Goal: Navigation & Orientation: Find specific page/section

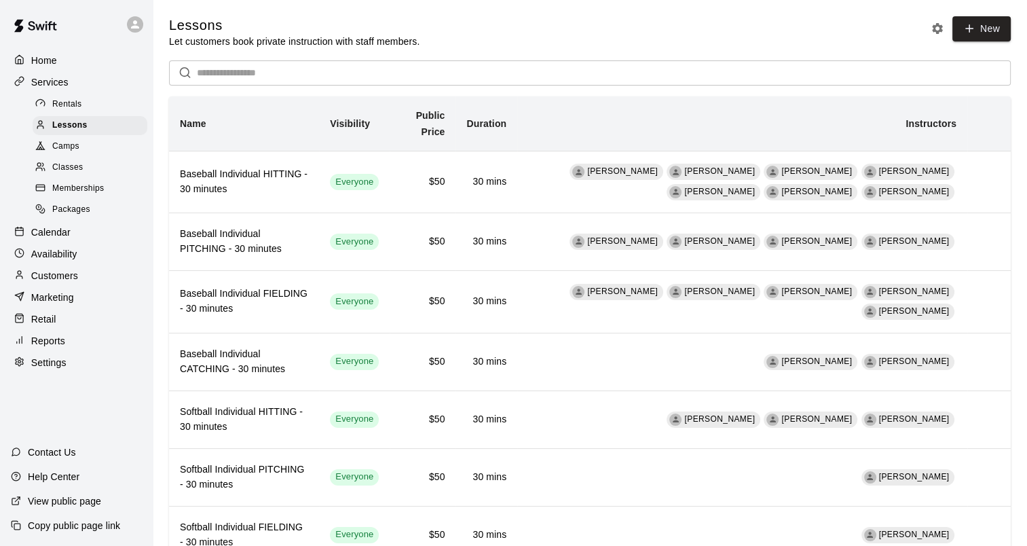
click at [66, 351] on div "Reports" at bounding box center [76, 340] width 131 height 20
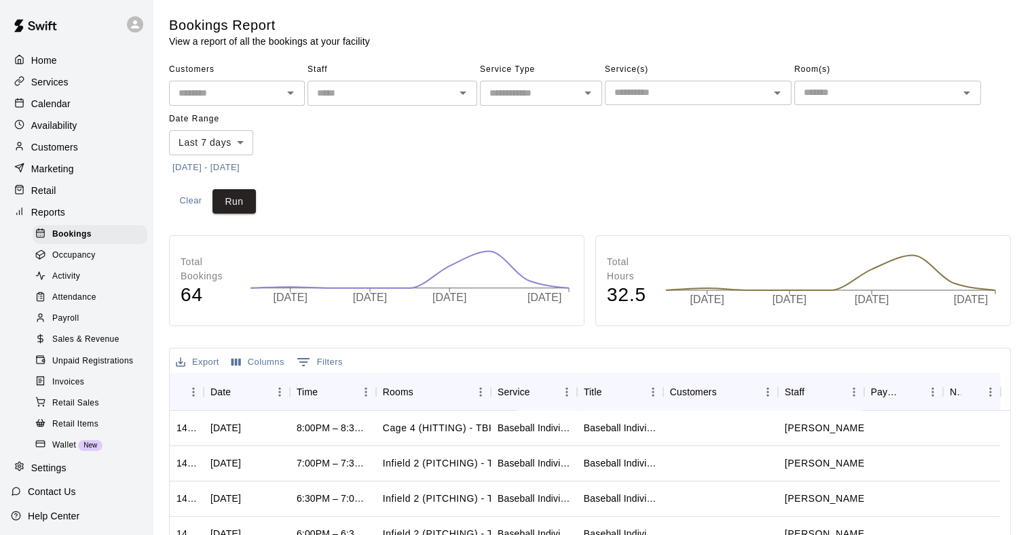
click at [83, 347] on span "Sales & Revenue" at bounding box center [85, 340] width 67 height 14
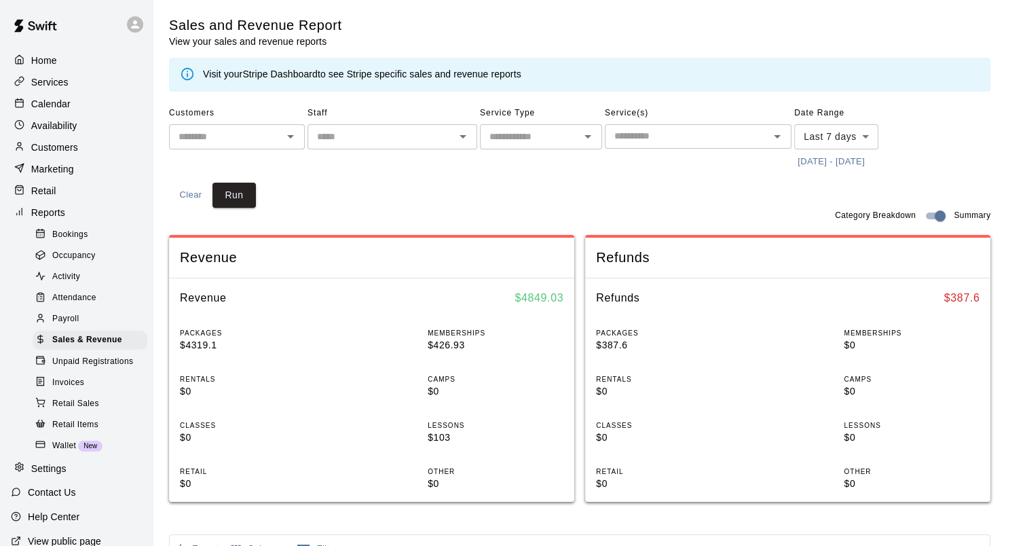
click at [839, 140] on body "Home Services Calendar Availability Customers Marketing Retail Reports Bookings…" at bounding box center [513, 507] width 1027 height 1014
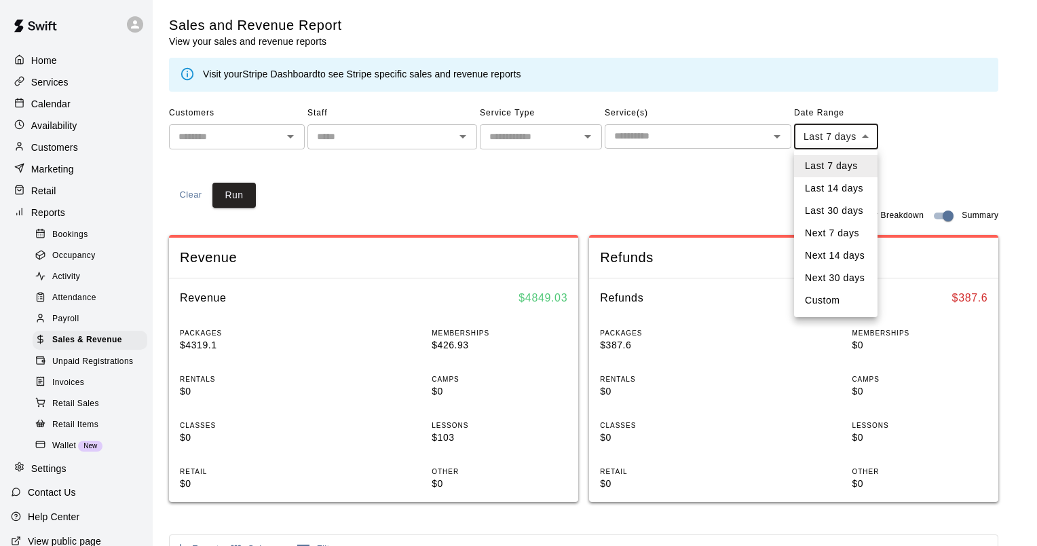
click at [830, 299] on li "Custom" at bounding box center [835, 300] width 83 height 22
type input "******"
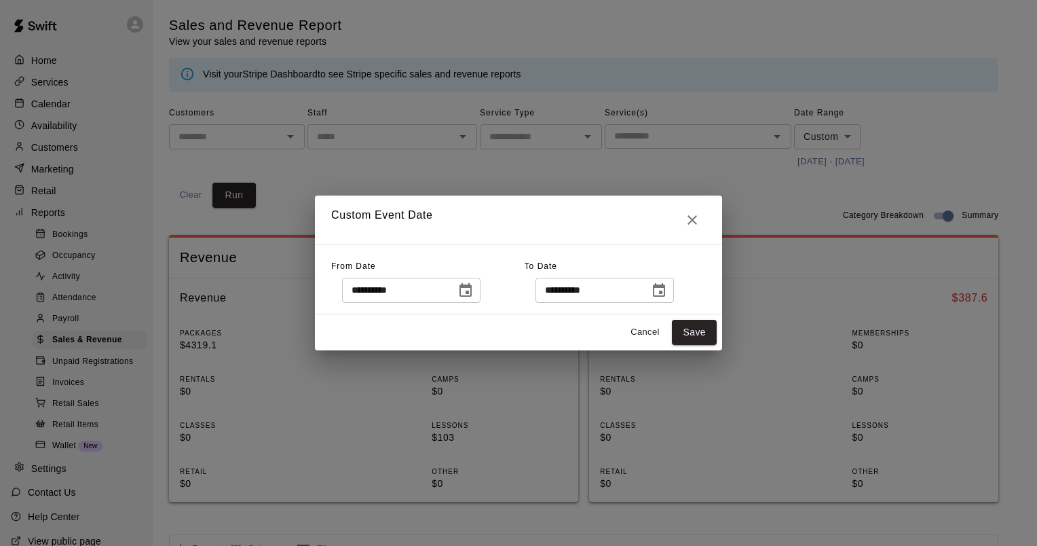
click at [429, 298] on input "**********" at bounding box center [394, 290] width 104 height 25
click at [474, 294] on icon "Choose date, selected date is Sep 4, 2025" at bounding box center [465, 290] width 16 height 16
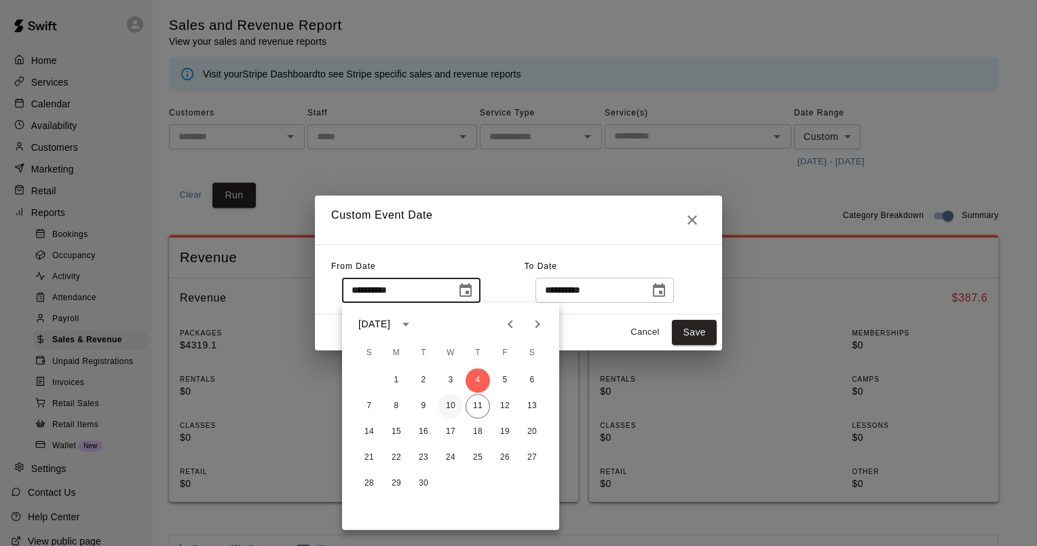
click at [451, 407] on button "10" at bounding box center [450, 406] width 24 height 24
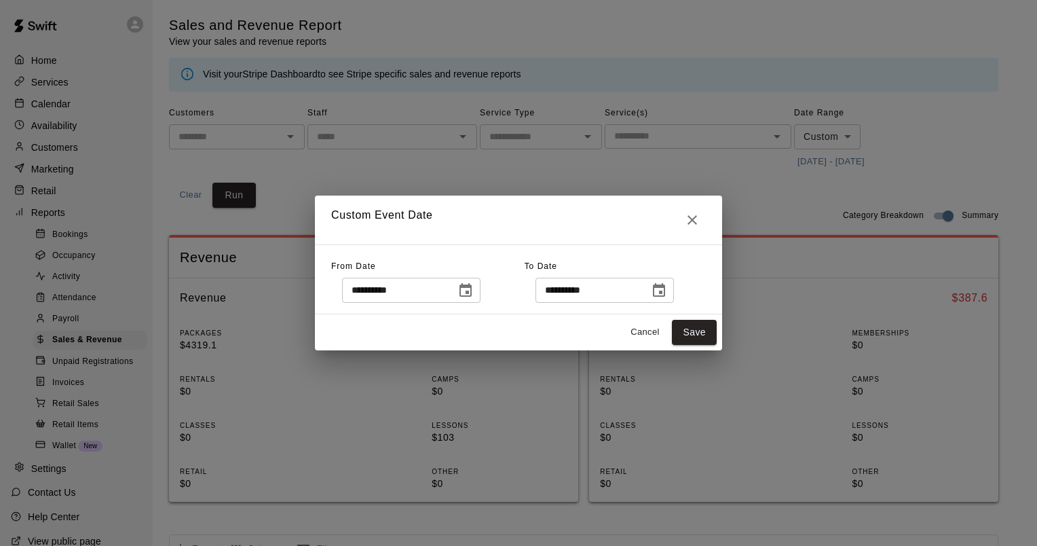
type input "**********"
click at [665, 295] on icon "Choose date, selected date is Sep 11, 2025" at bounding box center [659, 290] width 12 height 14
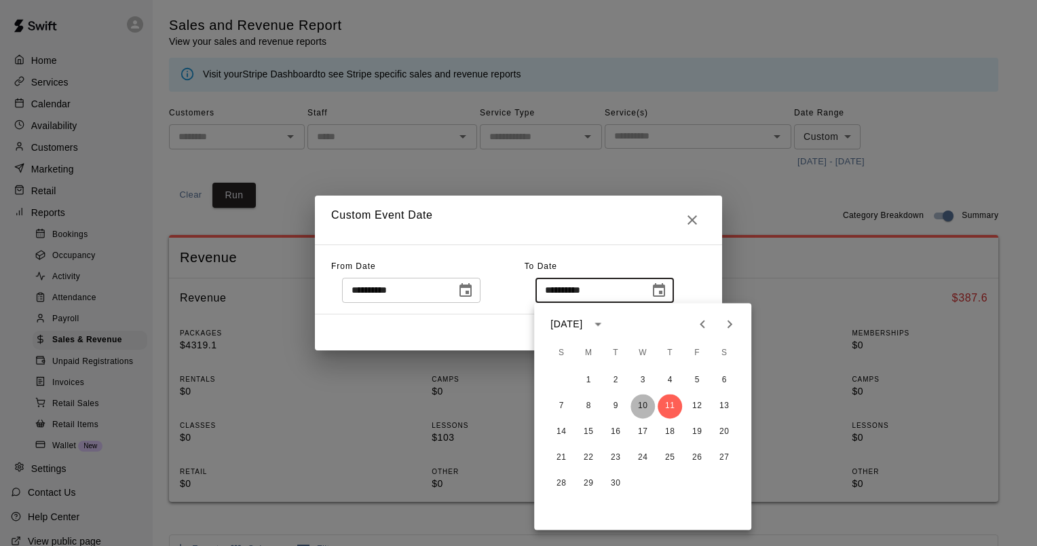
click at [643, 404] on button "10" at bounding box center [642, 406] width 24 height 24
type input "**********"
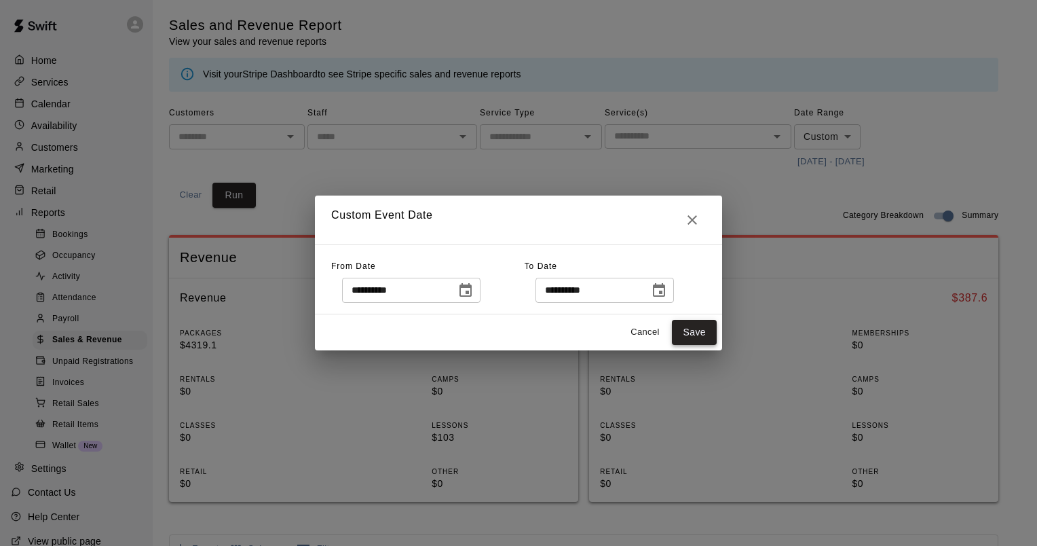
click at [687, 326] on button "Save" at bounding box center [694, 332] width 45 height 25
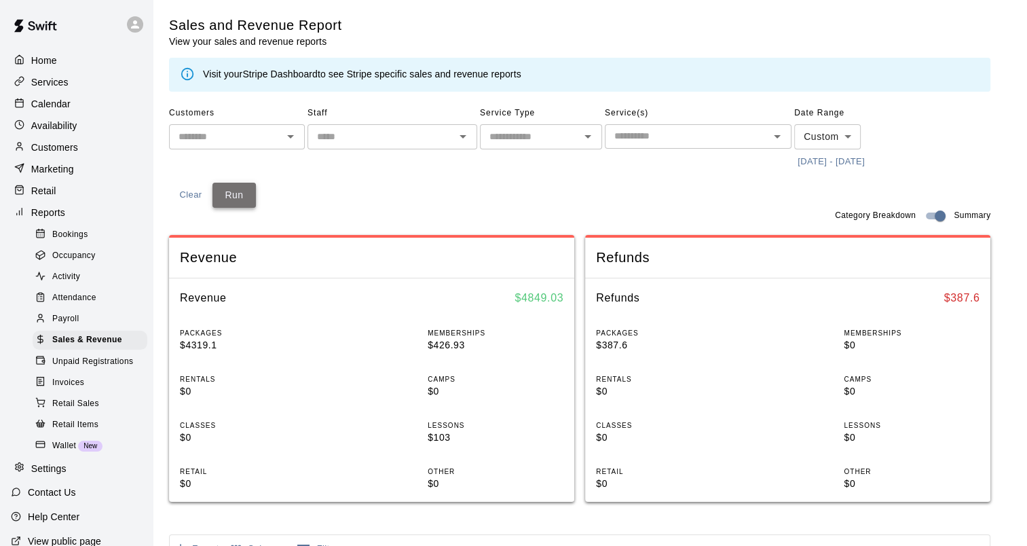
click at [243, 195] on button "Run" at bounding box center [233, 195] width 43 height 25
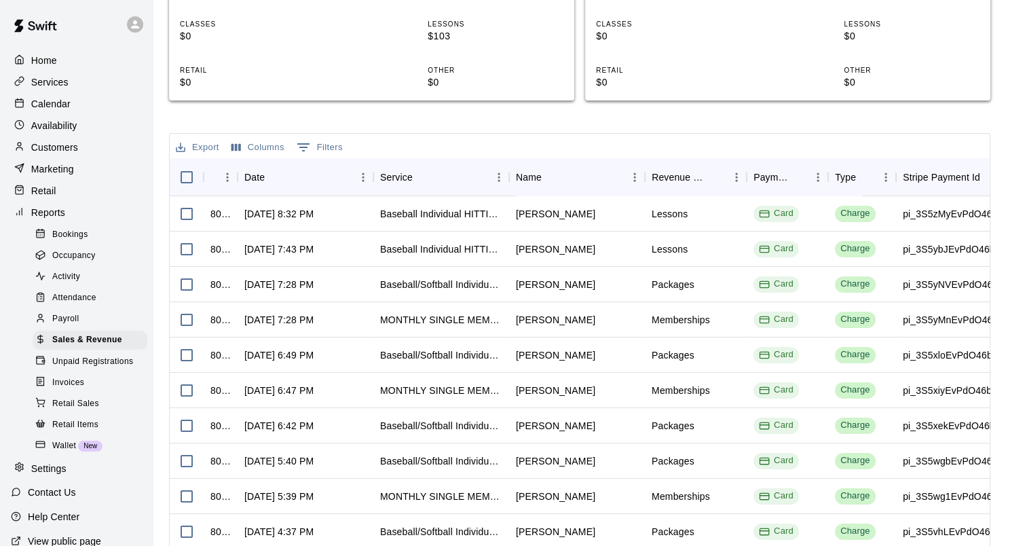
scroll to position [469, 0]
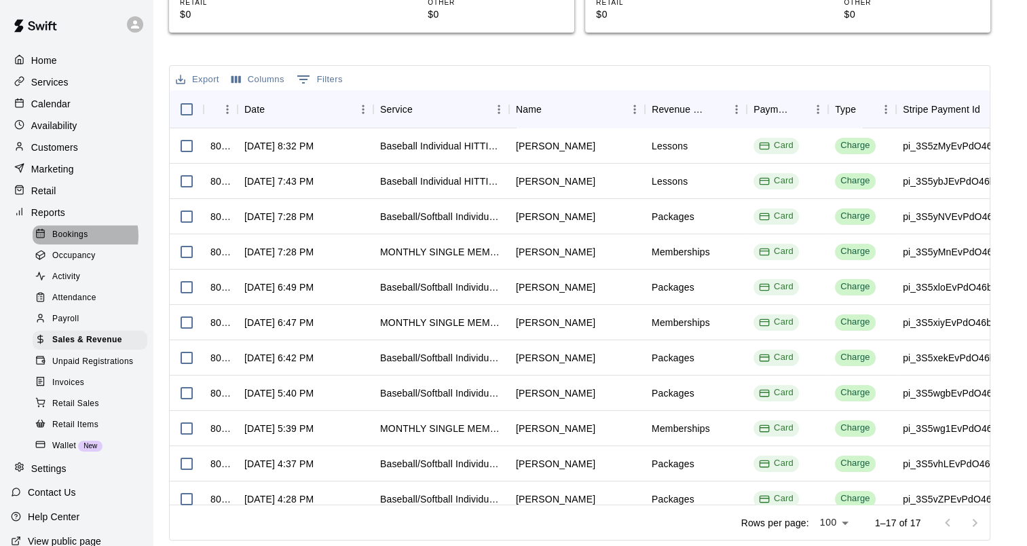
click at [79, 242] on span "Bookings" at bounding box center [70, 235] width 36 height 14
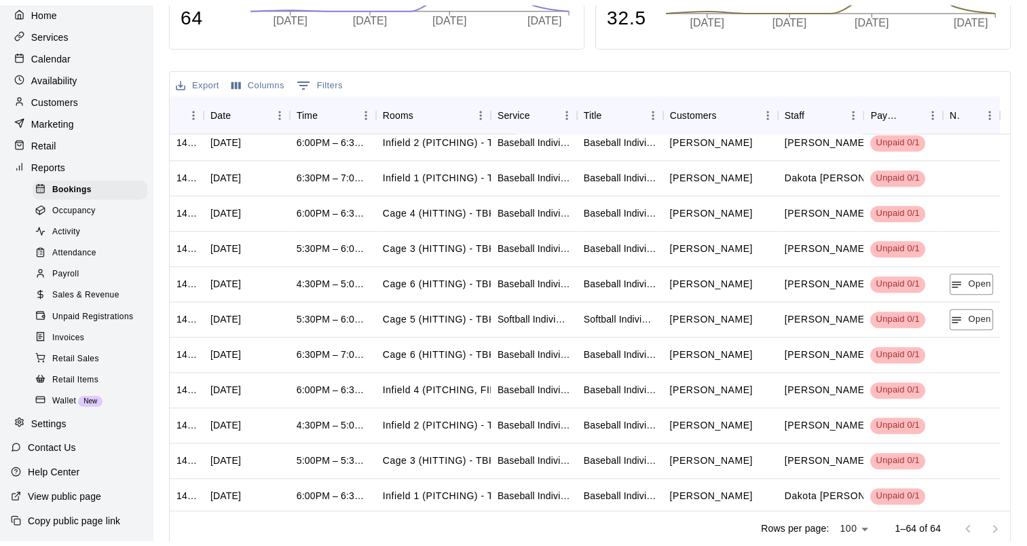
scroll to position [1559, 0]
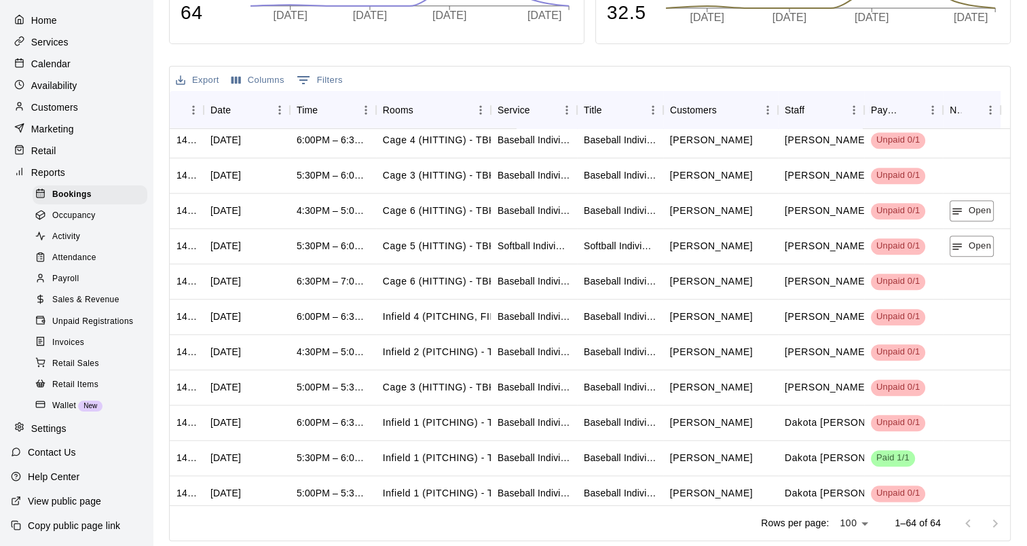
click at [58, 100] on p "Customers" at bounding box center [54, 107] width 47 height 14
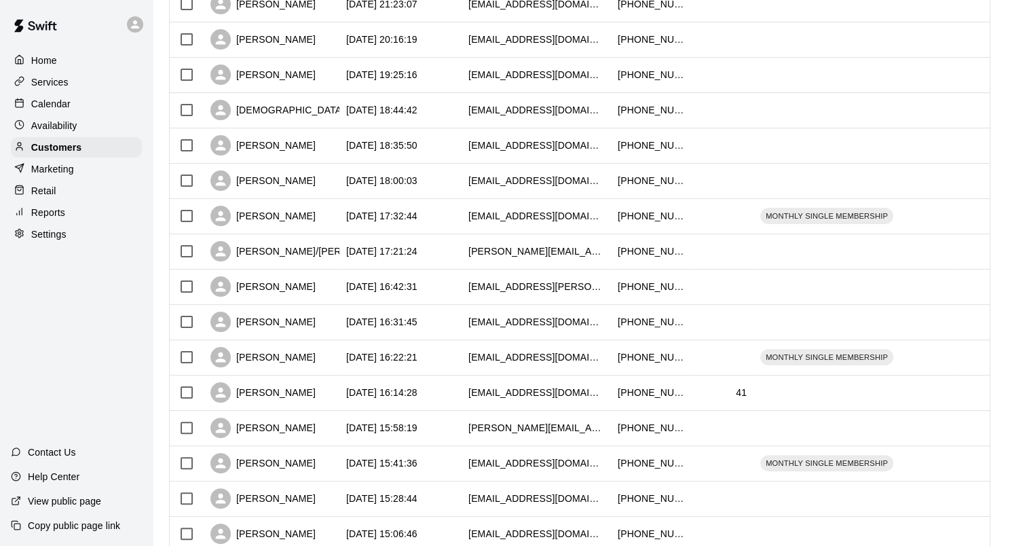
scroll to position [204, 0]
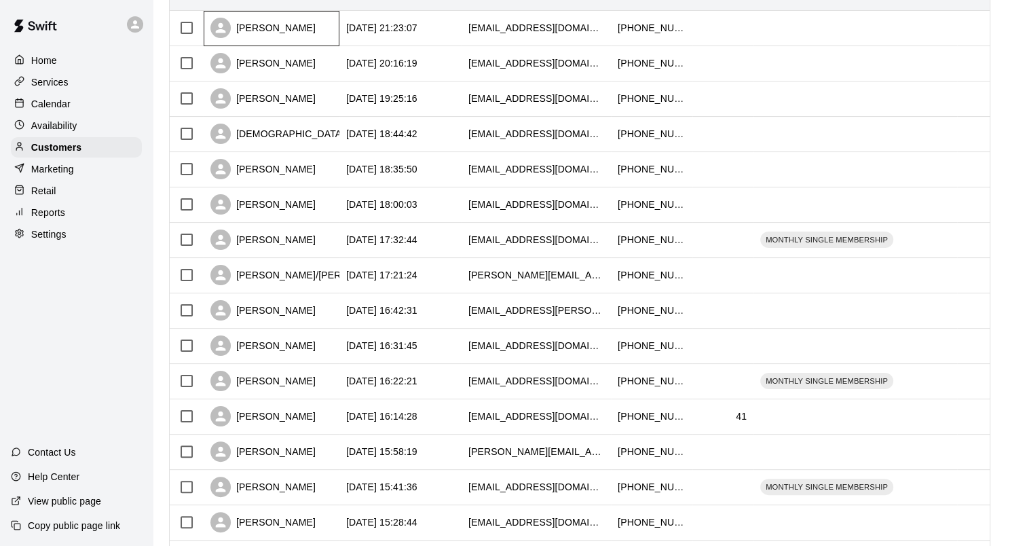
click at [265, 29] on div "[PERSON_NAME]" at bounding box center [262, 28] width 105 height 20
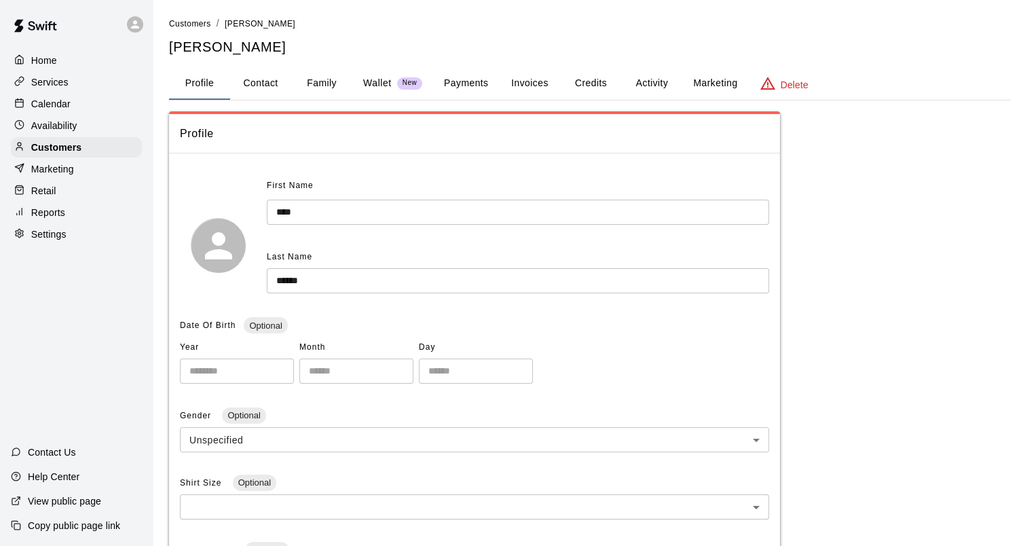
click at [586, 85] on button "Credits" at bounding box center [590, 83] width 61 height 33
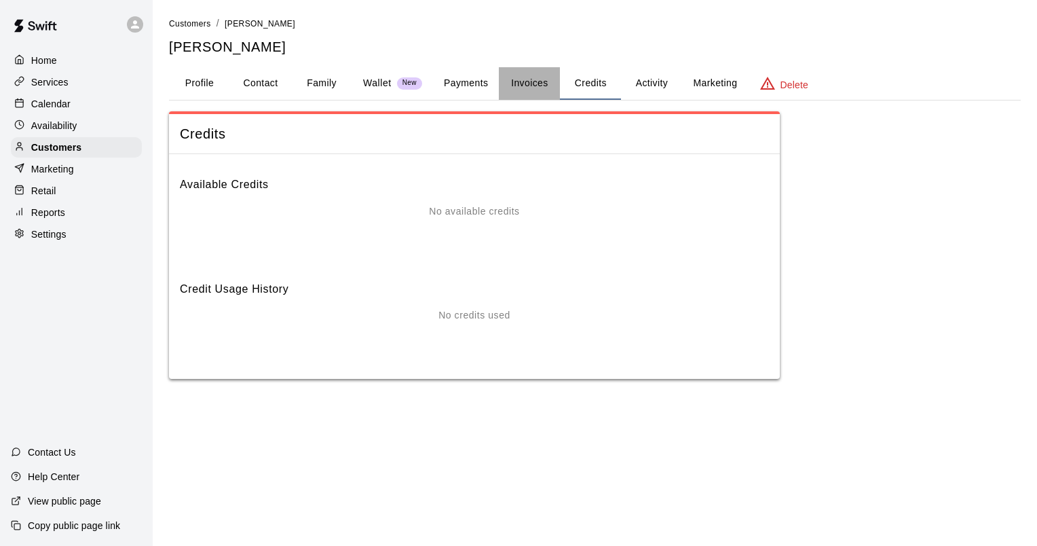
click at [540, 86] on button "Invoices" at bounding box center [529, 83] width 61 height 33
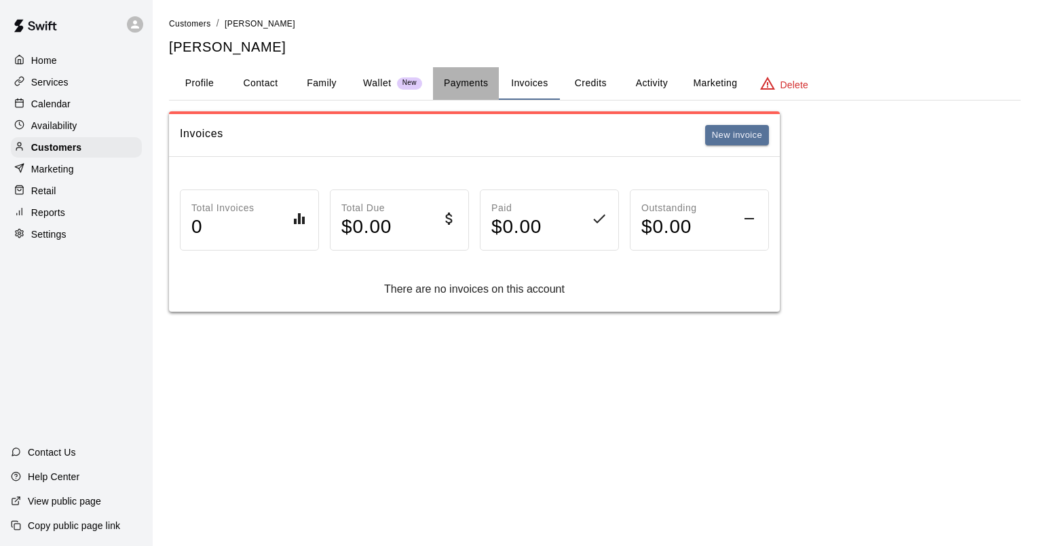
click at [476, 87] on button "Payments" at bounding box center [466, 83] width 66 height 33
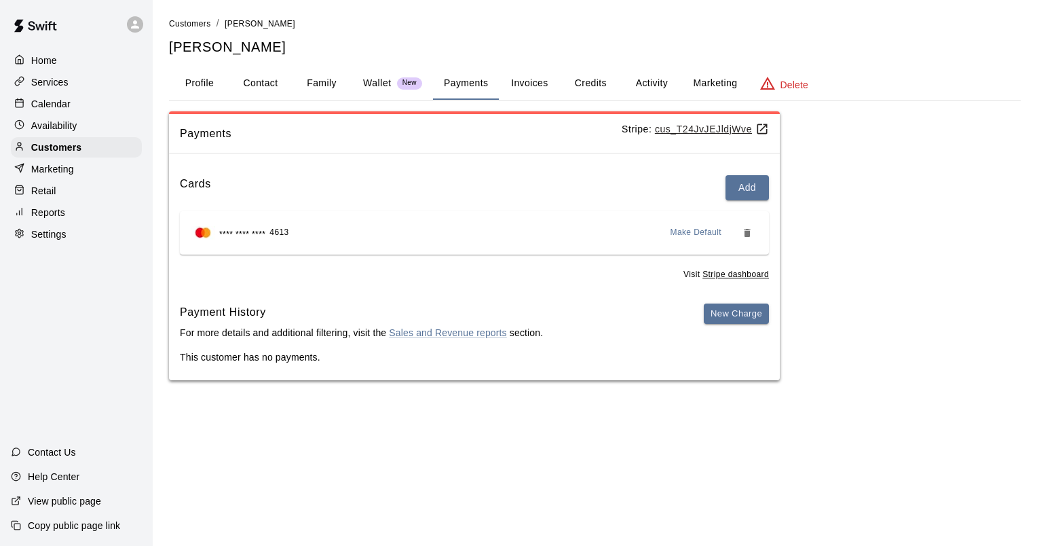
click at [647, 79] on button "Activity" at bounding box center [651, 83] width 61 height 33
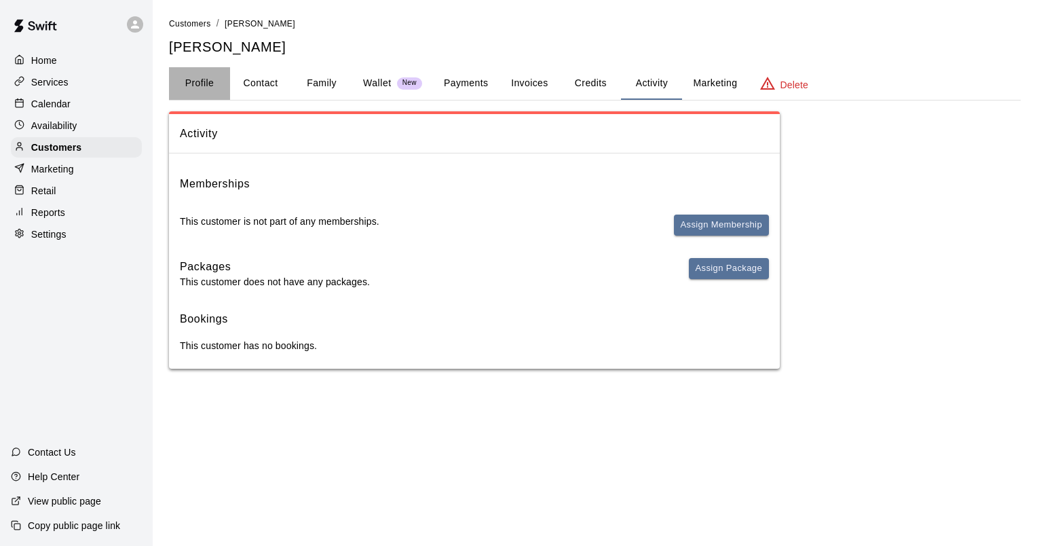
click at [189, 81] on button "Profile" at bounding box center [199, 83] width 61 height 33
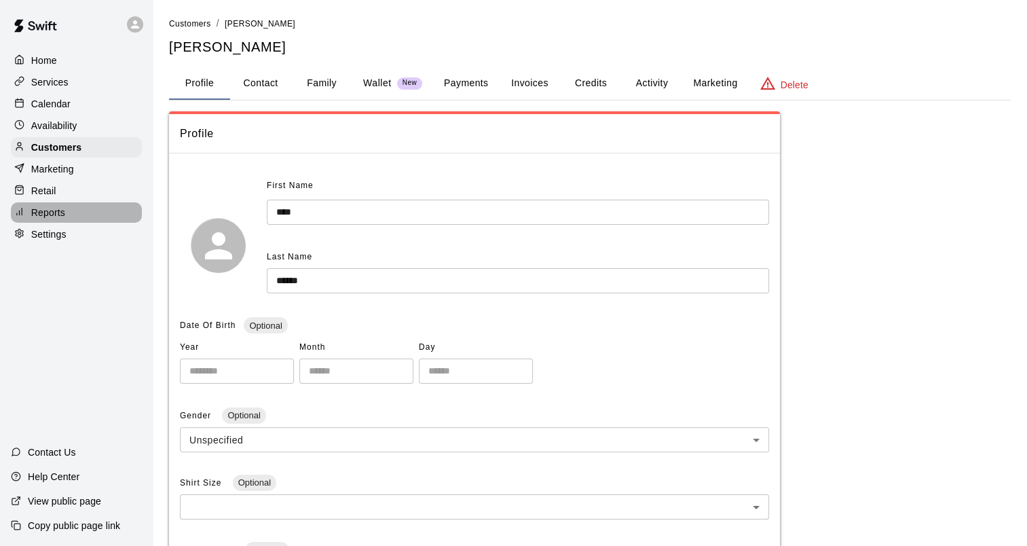
click at [64, 219] on p "Reports" at bounding box center [48, 213] width 34 height 14
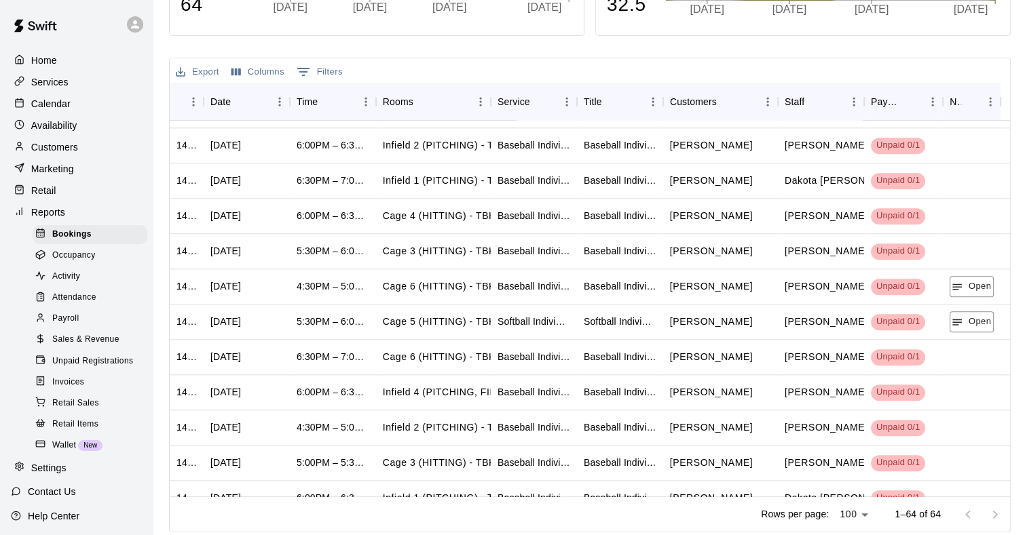
scroll to position [282, 0]
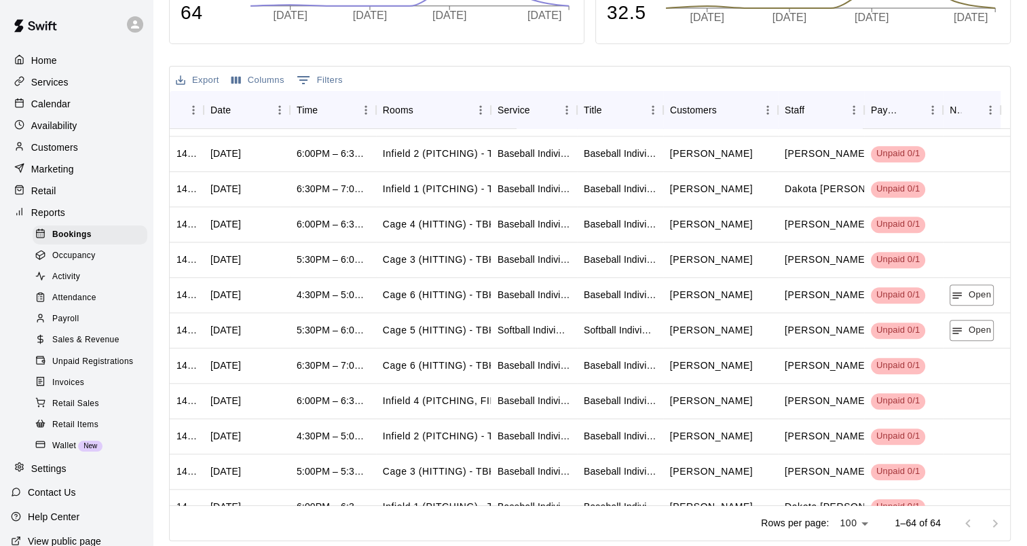
click at [54, 109] on p "Calendar" at bounding box center [50, 104] width 39 height 14
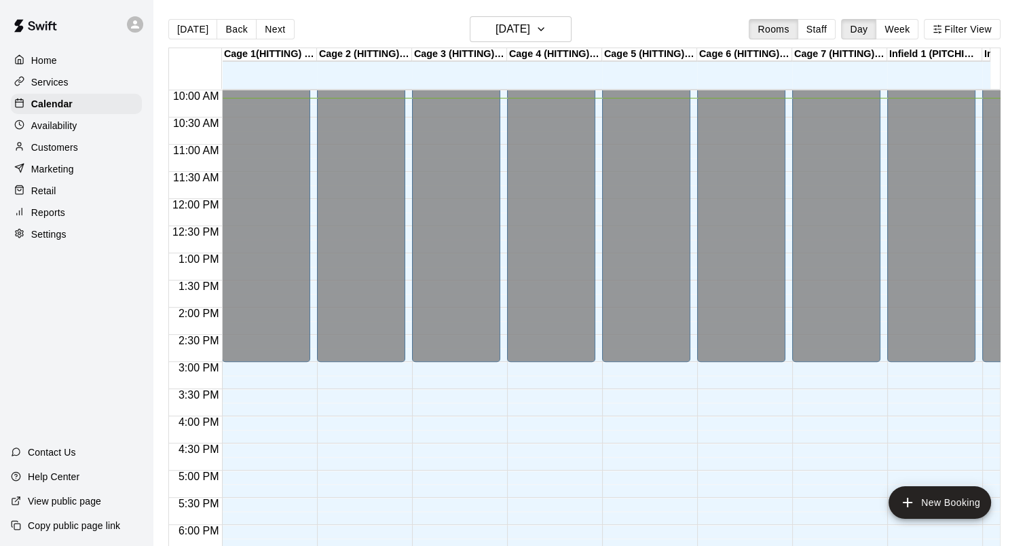
scroll to position [366, 0]
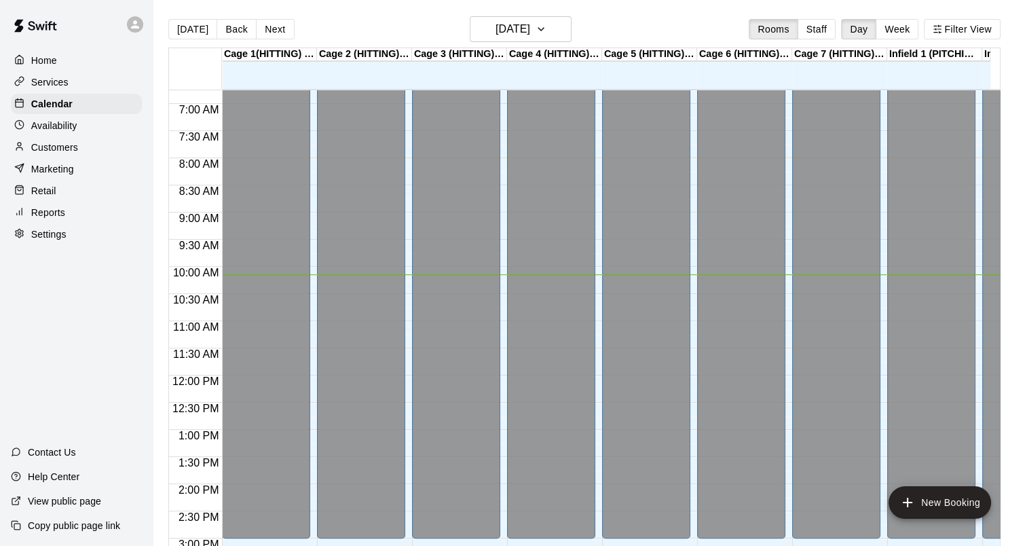
click at [71, 136] on div "Availability" at bounding box center [76, 125] width 131 height 20
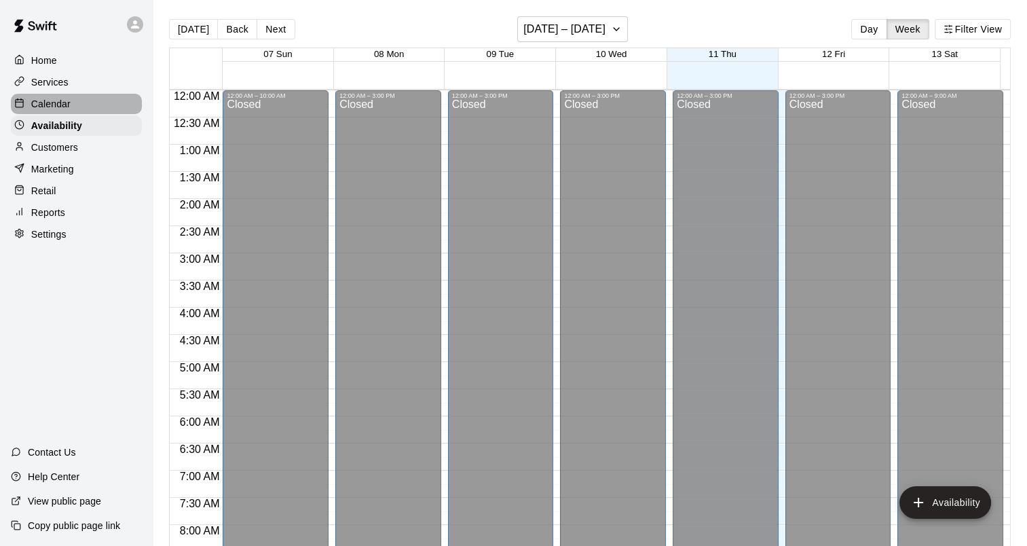
click at [73, 109] on div "Calendar" at bounding box center [76, 104] width 131 height 20
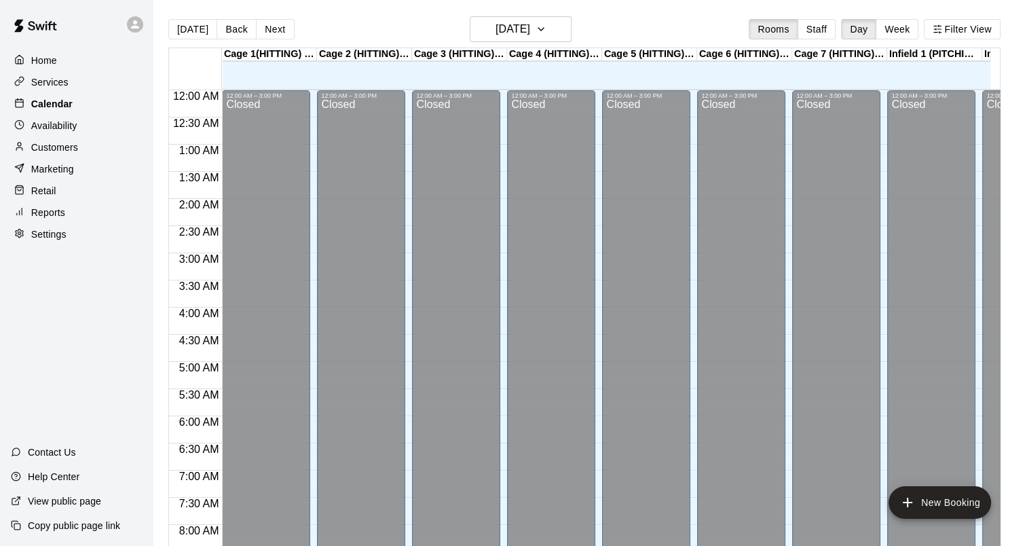
scroll to position [550, 0]
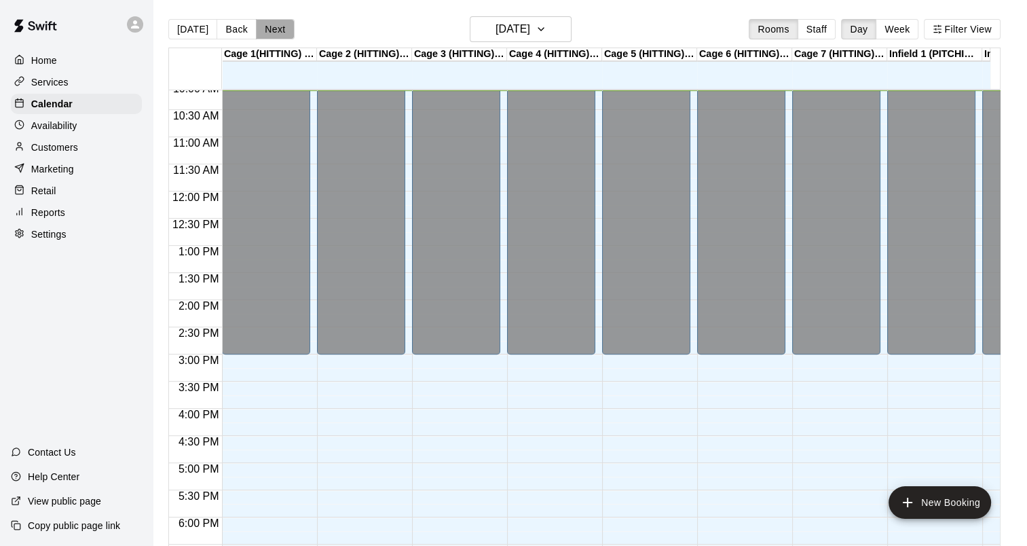
click at [259, 33] on button "Next" at bounding box center [275, 29] width 38 height 20
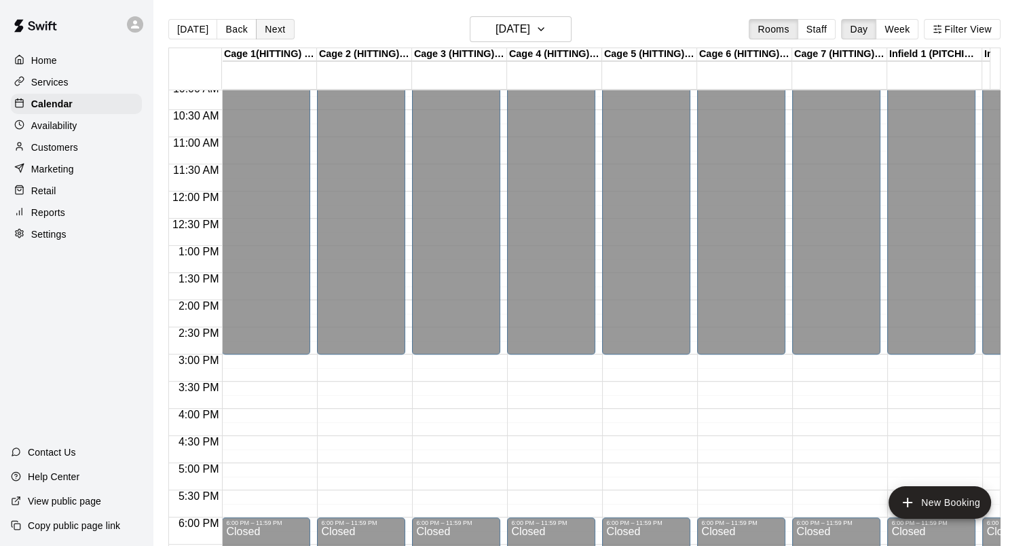
click at [261, 33] on button "Next" at bounding box center [275, 29] width 38 height 20
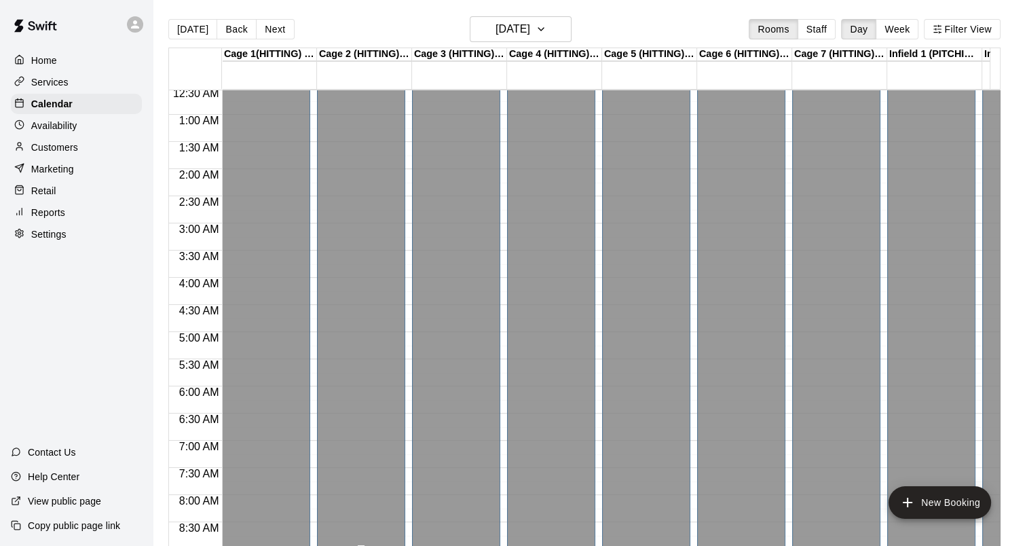
scroll to position [0, 0]
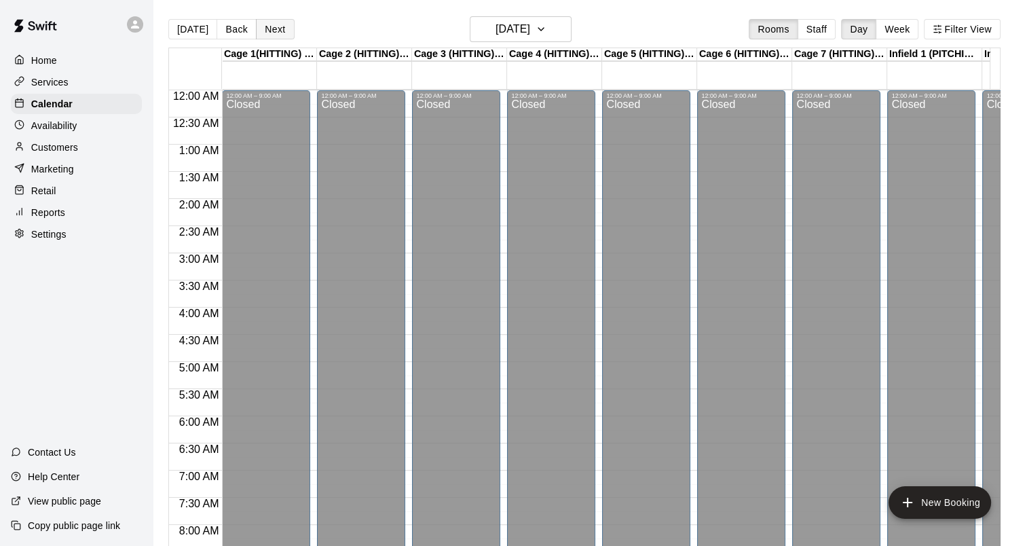
click at [283, 32] on button "Next" at bounding box center [275, 29] width 38 height 20
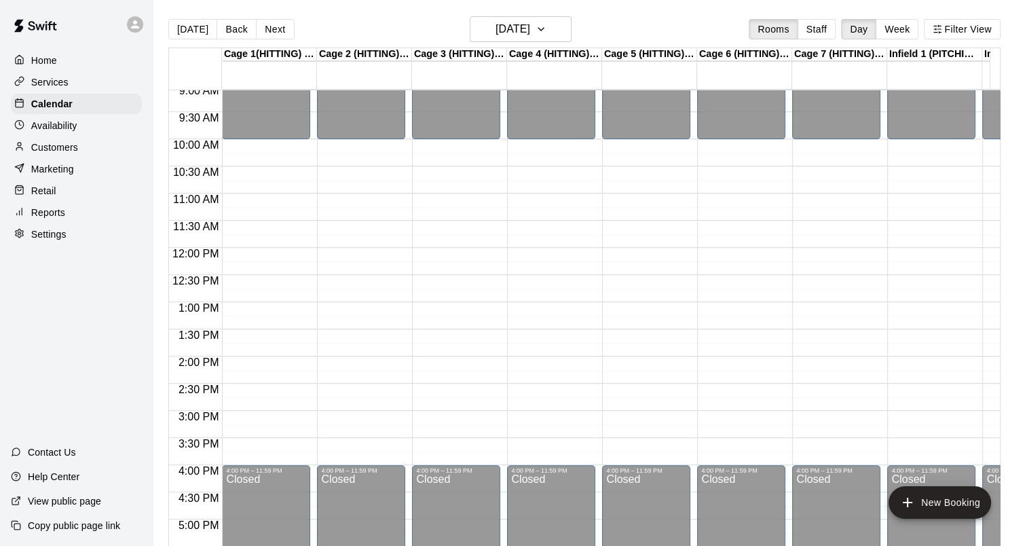
scroll to position [543, 0]
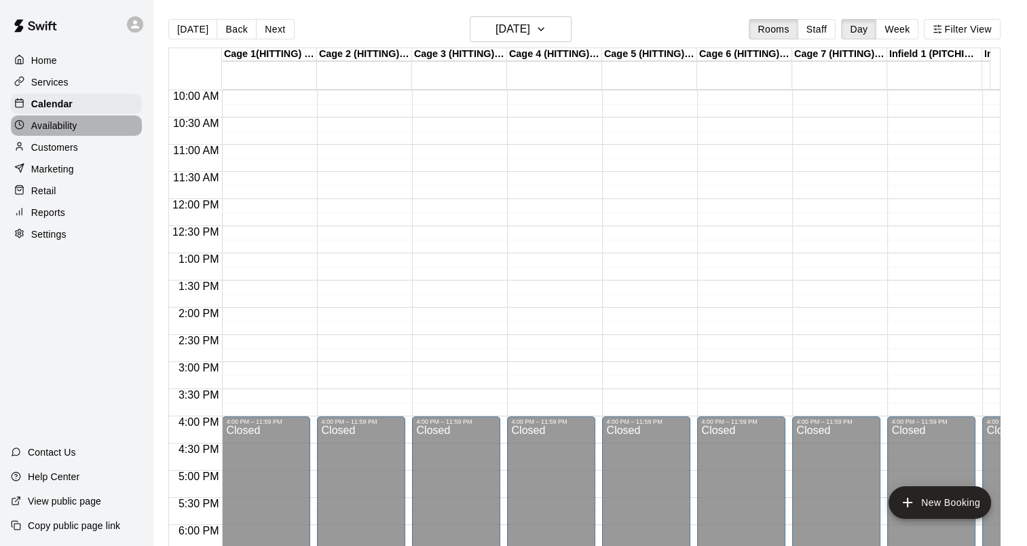
click at [65, 123] on p "Availability" at bounding box center [54, 126] width 46 height 14
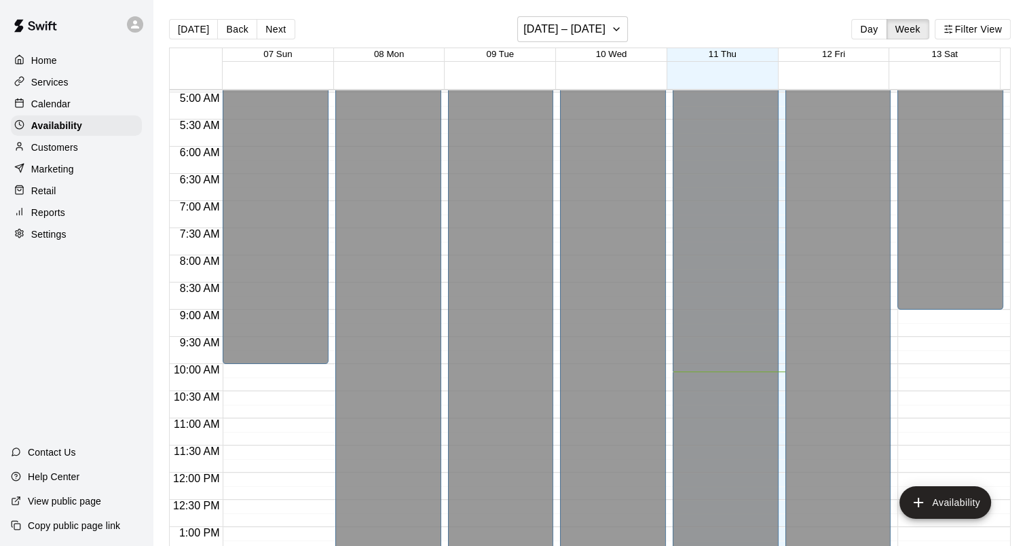
scroll to position [84, 0]
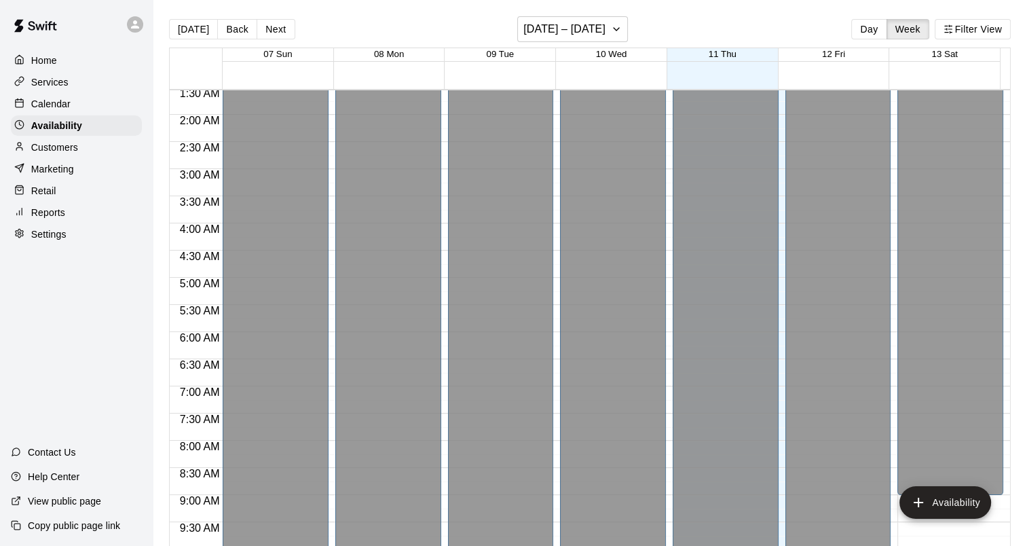
click at [62, 107] on p "Calendar" at bounding box center [50, 104] width 39 height 14
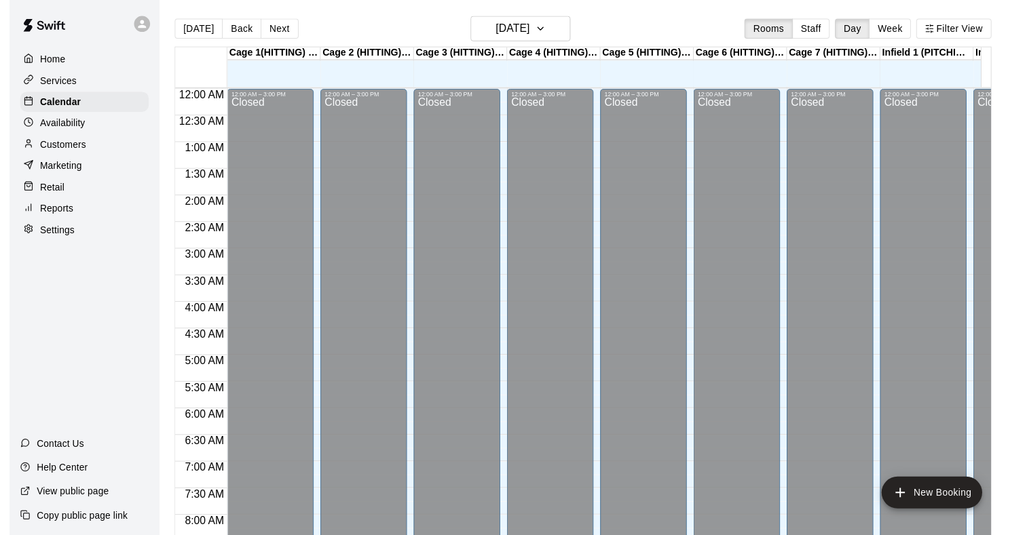
scroll to position [550, 0]
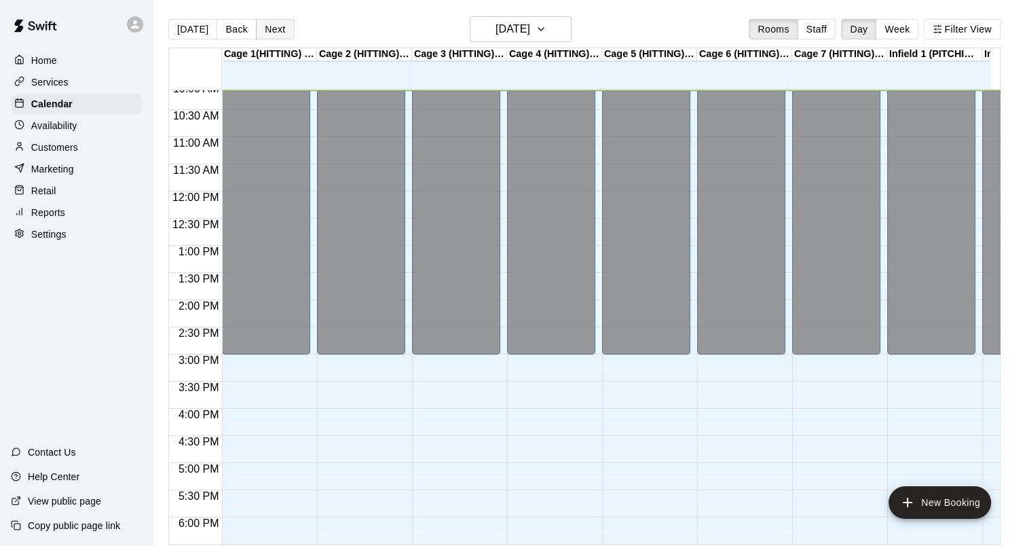
click at [274, 31] on button "Next" at bounding box center [275, 29] width 38 height 20
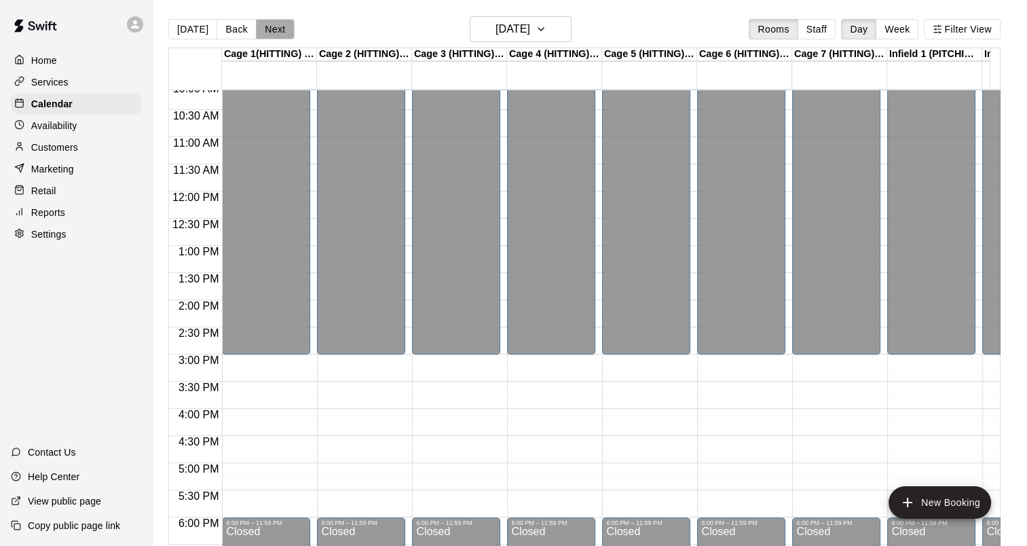
click at [274, 31] on button "Next" at bounding box center [275, 29] width 38 height 20
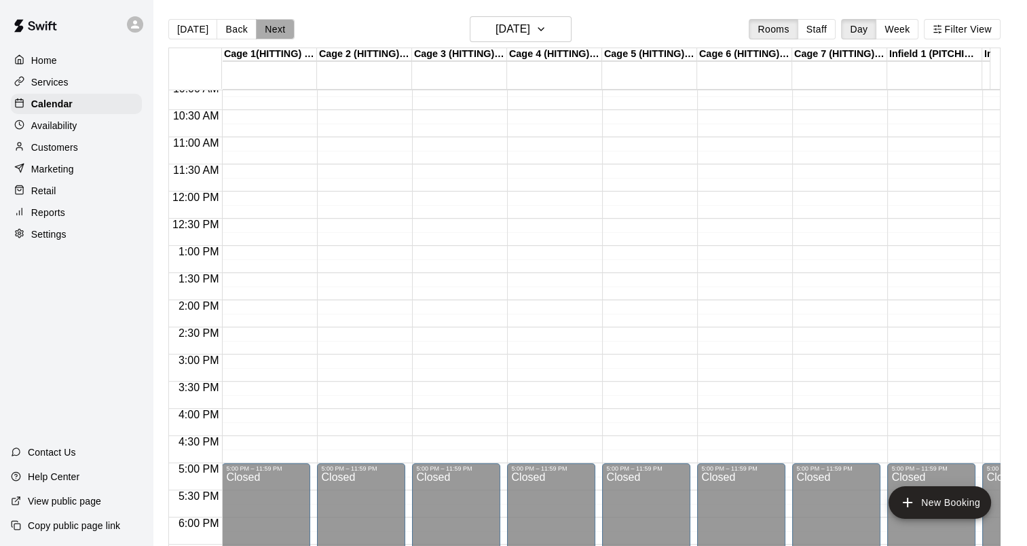
click at [274, 31] on button "Next" at bounding box center [275, 29] width 38 height 20
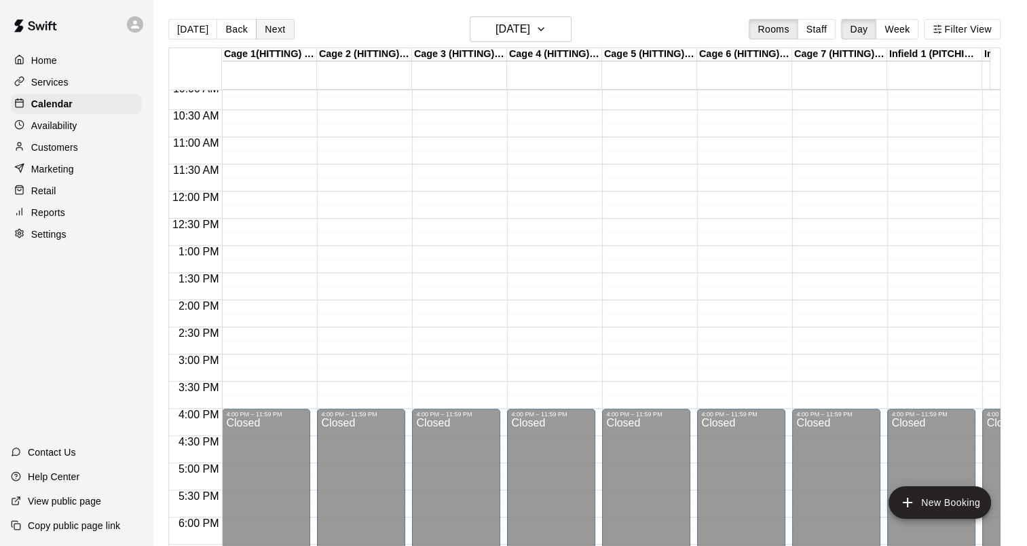
click at [274, 31] on button "Next" at bounding box center [275, 29] width 38 height 20
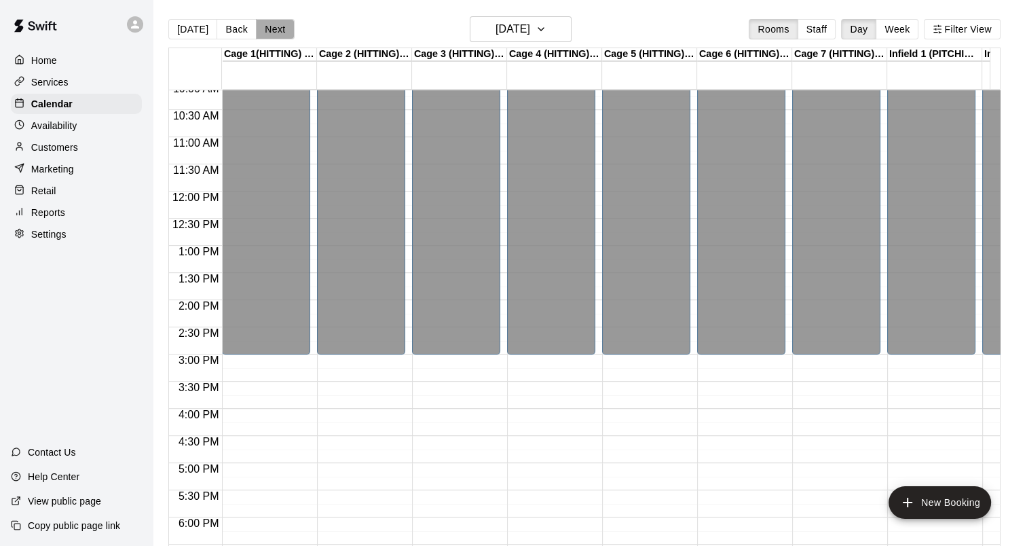
click at [274, 31] on button "Next" at bounding box center [275, 29] width 38 height 20
click at [71, 223] on div "Reports" at bounding box center [76, 212] width 131 height 20
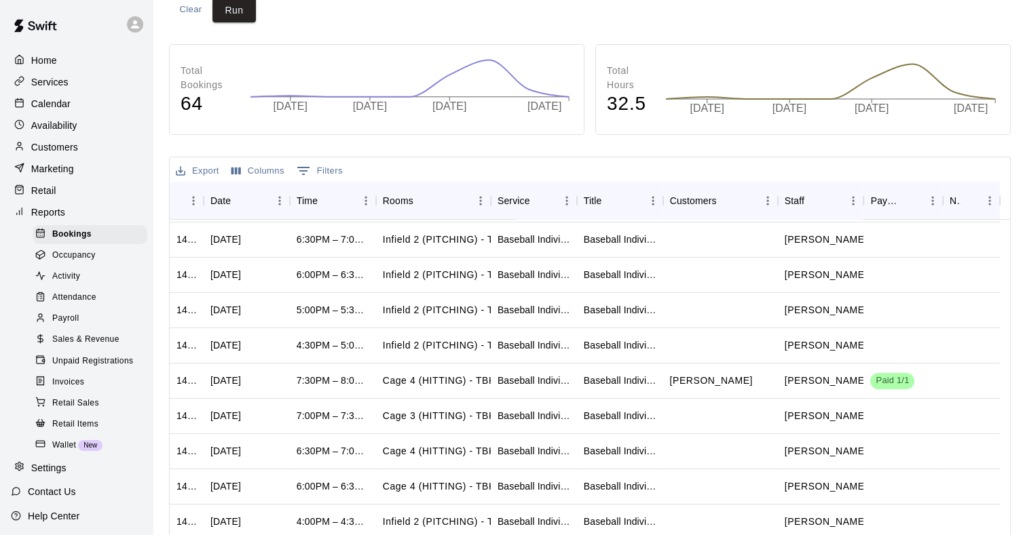
scroll to position [204, 0]
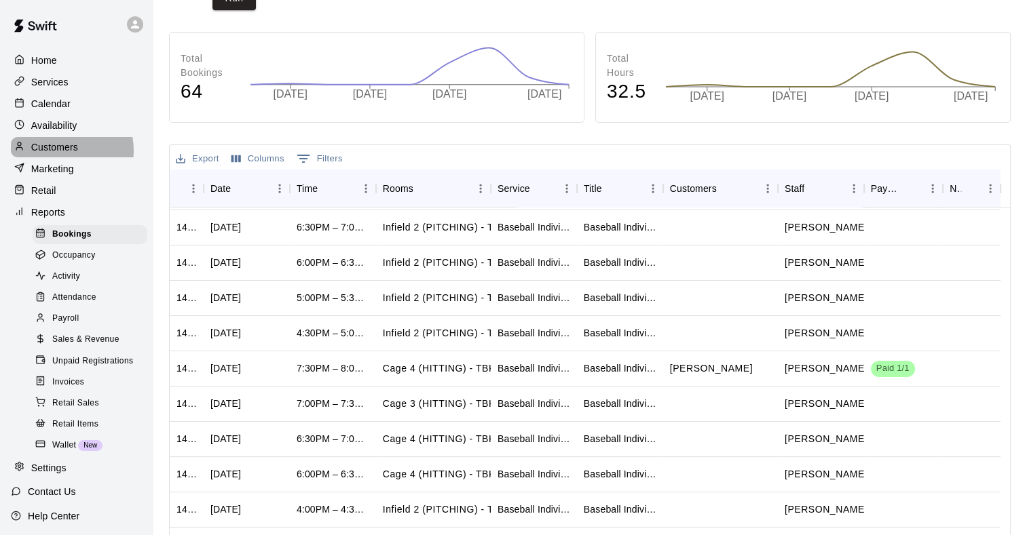
click at [62, 154] on p "Customers" at bounding box center [54, 147] width 47 height 14
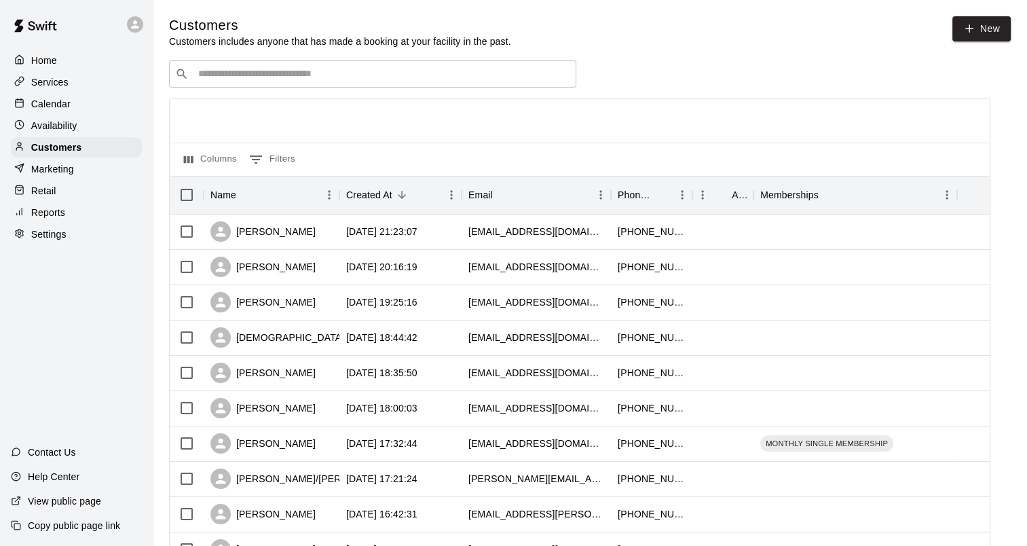
click at [54, 106] on p "Calendar" at bounding box center [50, 104] width 39 height 14
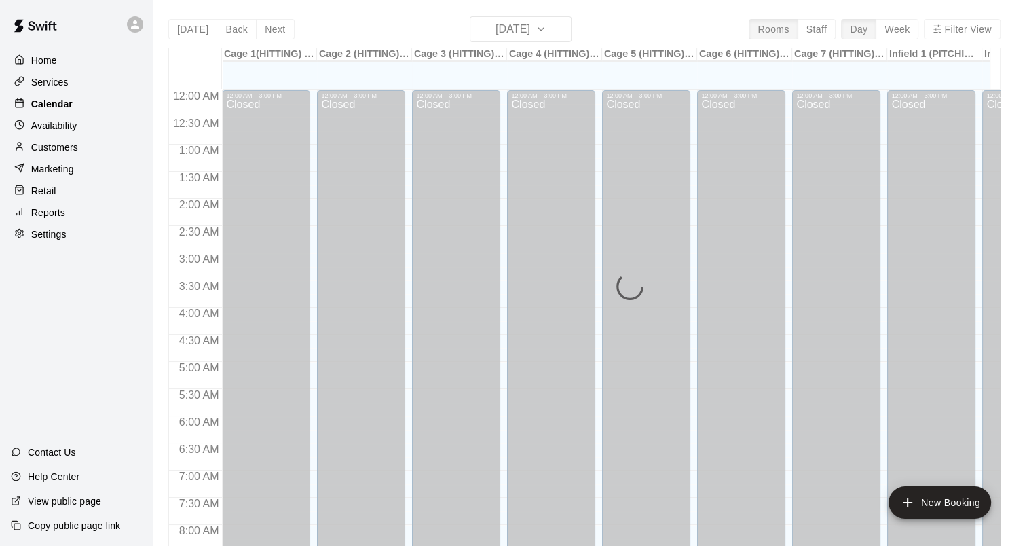
scroll to position [551, 0]
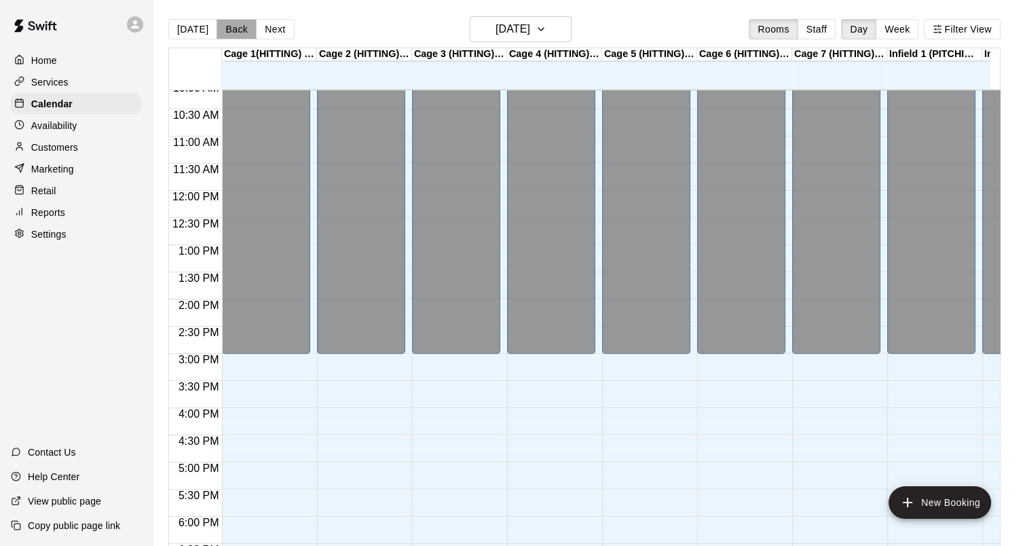
click at [221, 27] on button "Back" at bounding box center [236, 29] width 40 height 20
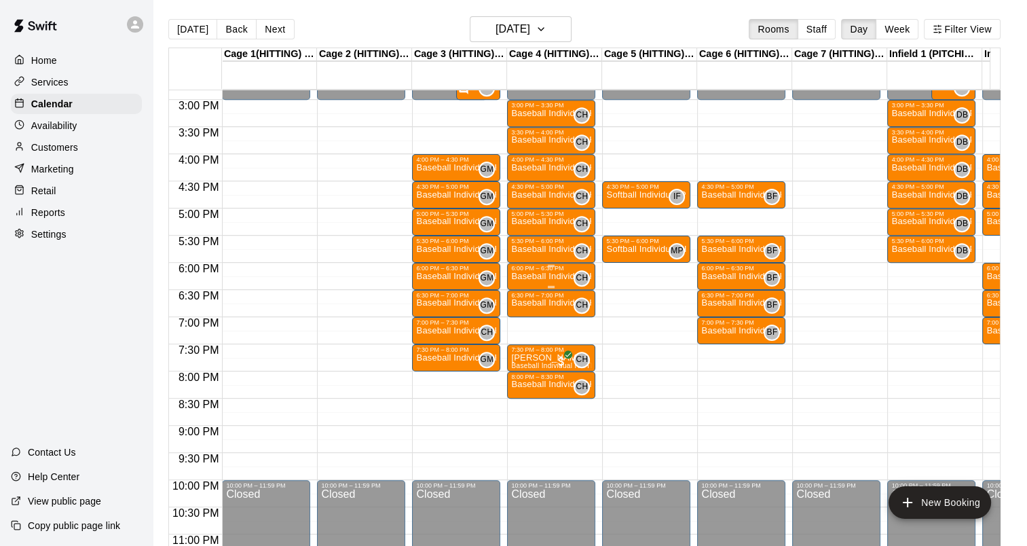
scroll to position [773, 0]
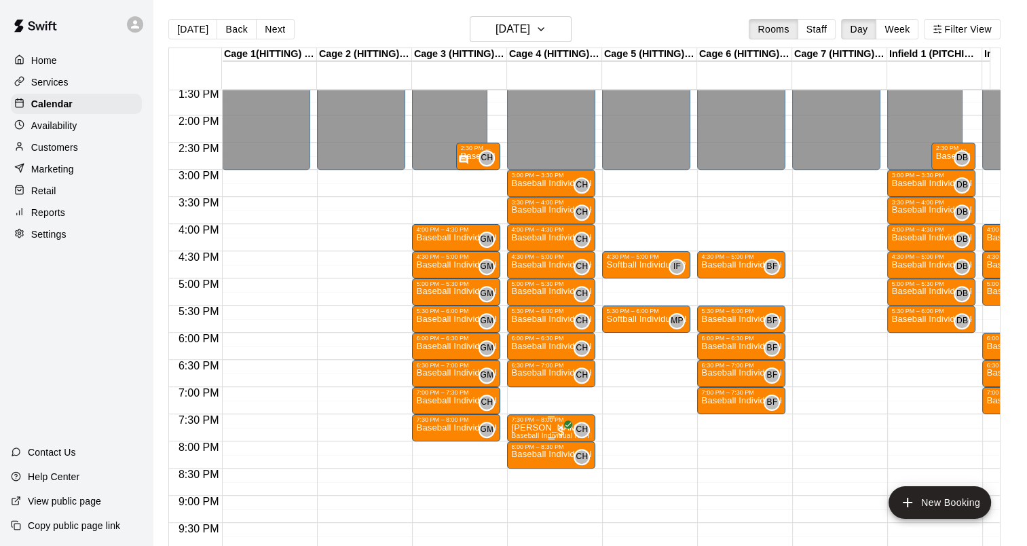
click at [529, 385] on div "6:30 PM – 7:00 PM Baseball Individual HITTING - 30 minutes CH 0" at bounding box center [551, 373] width 80 height 23
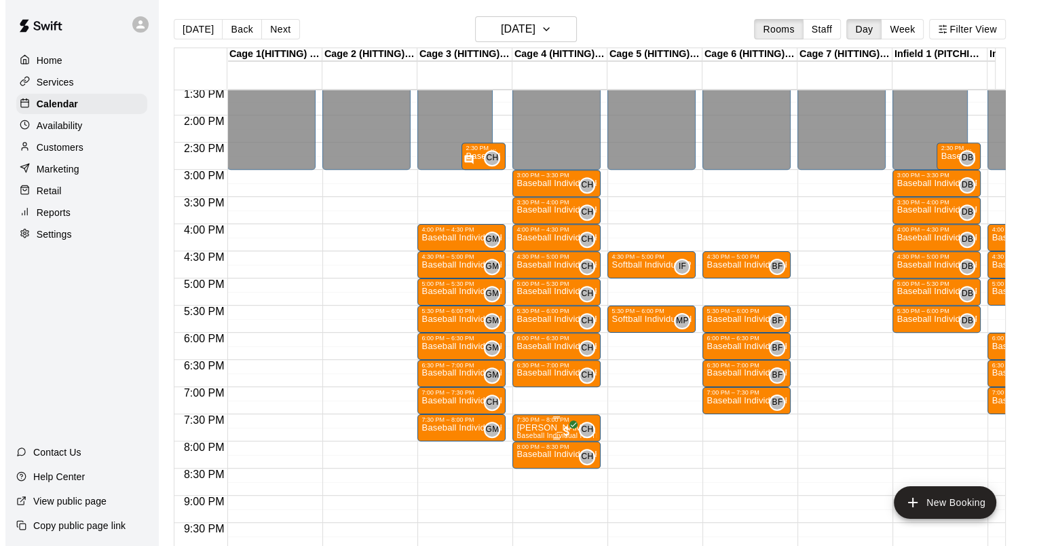
scroll to position [706, 0]
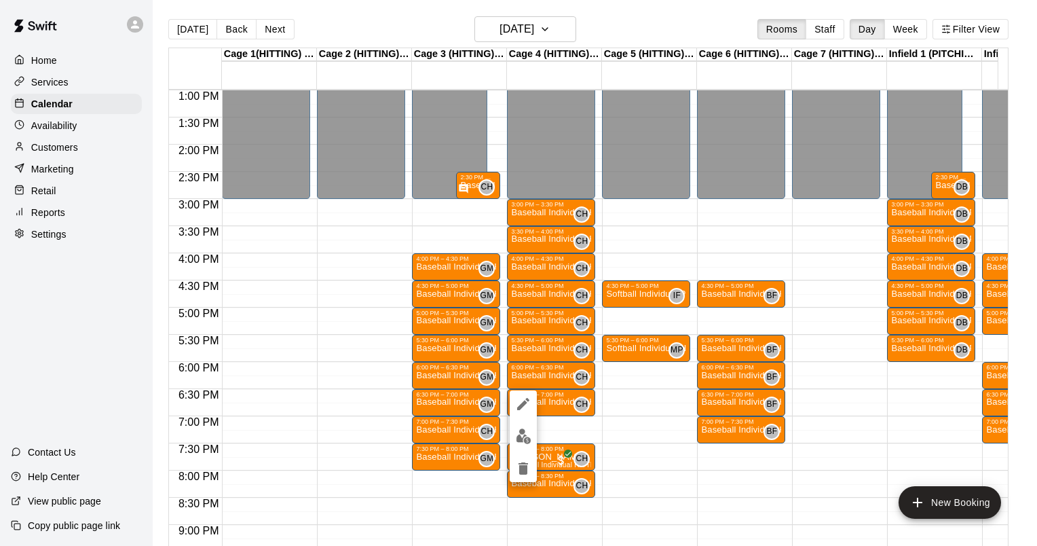
click at [693, 474] on div at bounding box center [518, 273] width 1037 height 546
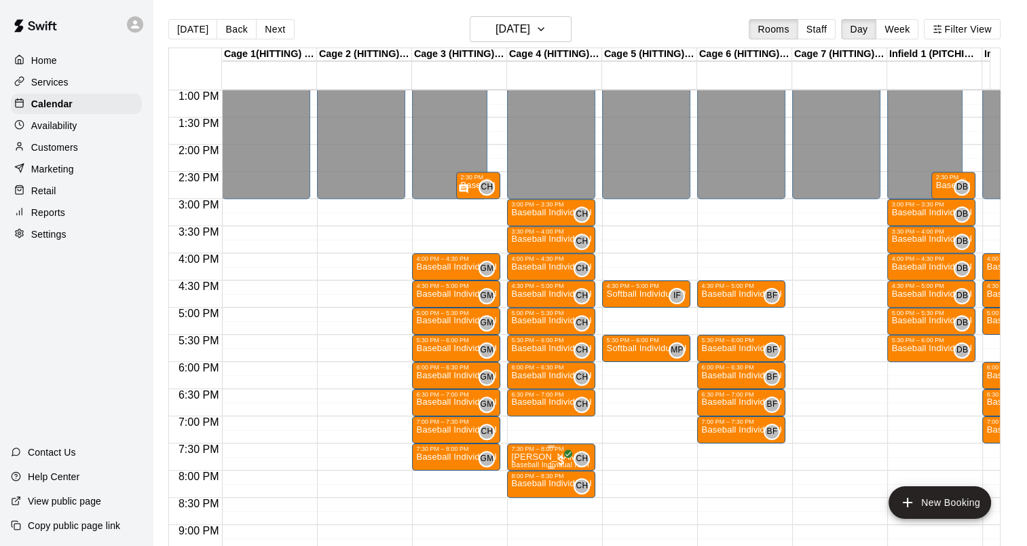
click at [522, 457] on p "[PERSON_NAME]" at bounding box center [551, 457] width 80 height 0
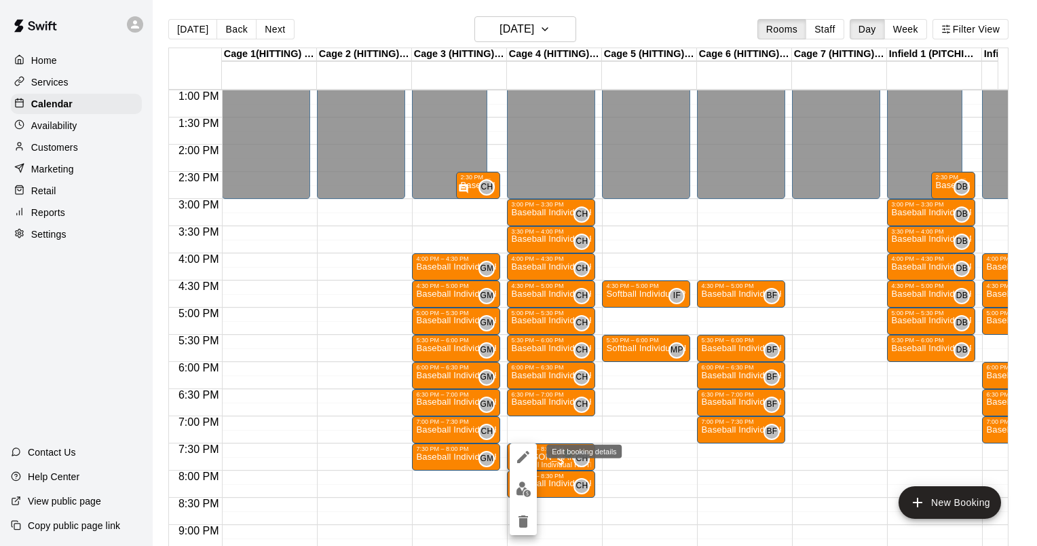
click at [527, 454] on icon "edit" at bounding box center [523, 456] width 16 height 16
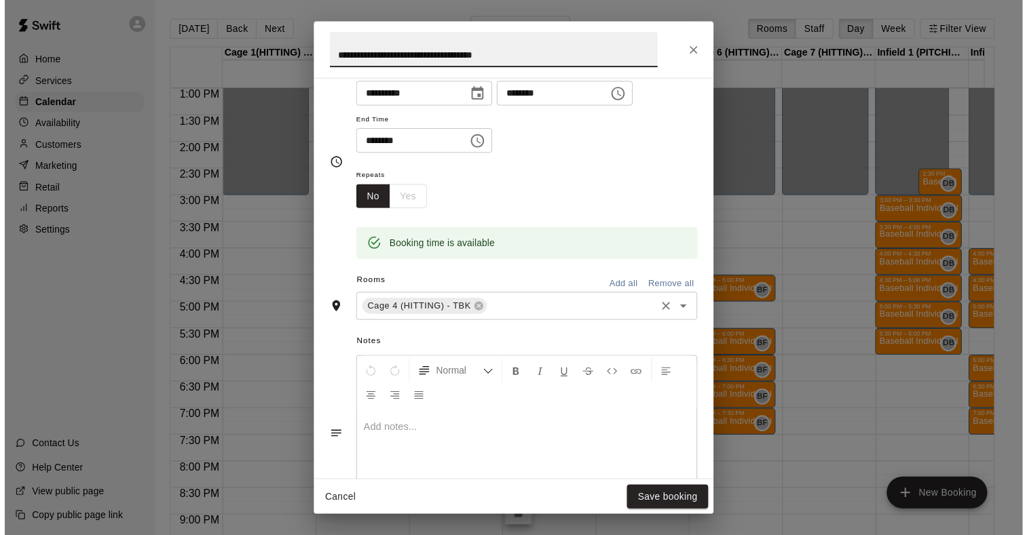
scroll to position [0, 0]
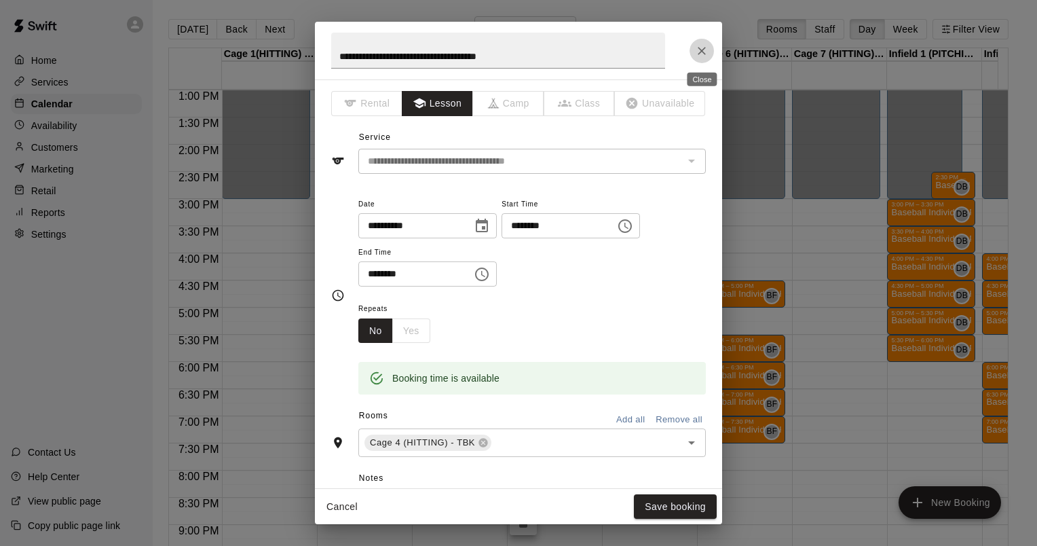
click at [697, 50] on icon "Close" at bounding box center [702, 51] width 14 height 14
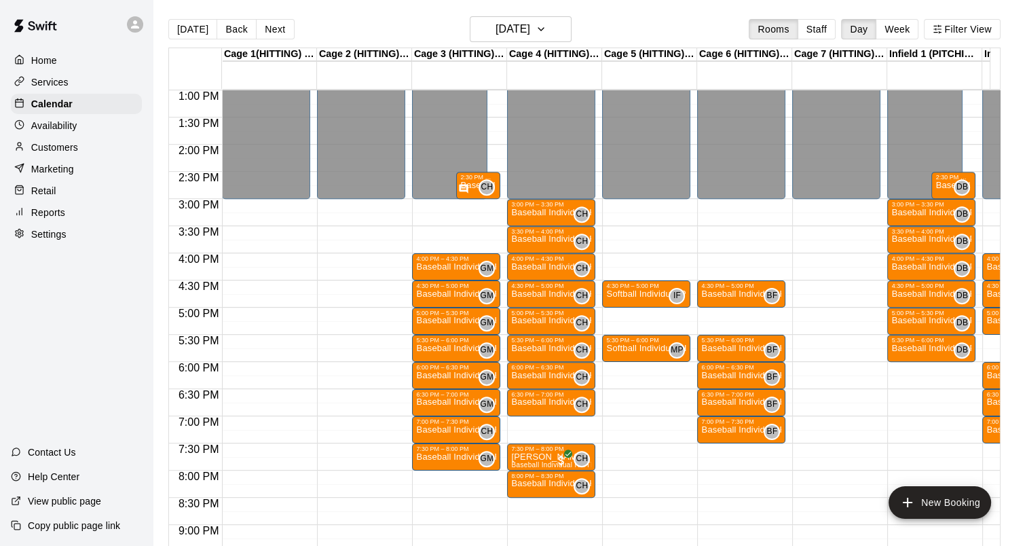
click at [60, 218] on p "Reports" at bounding box center [48, 213] width 34 height 14
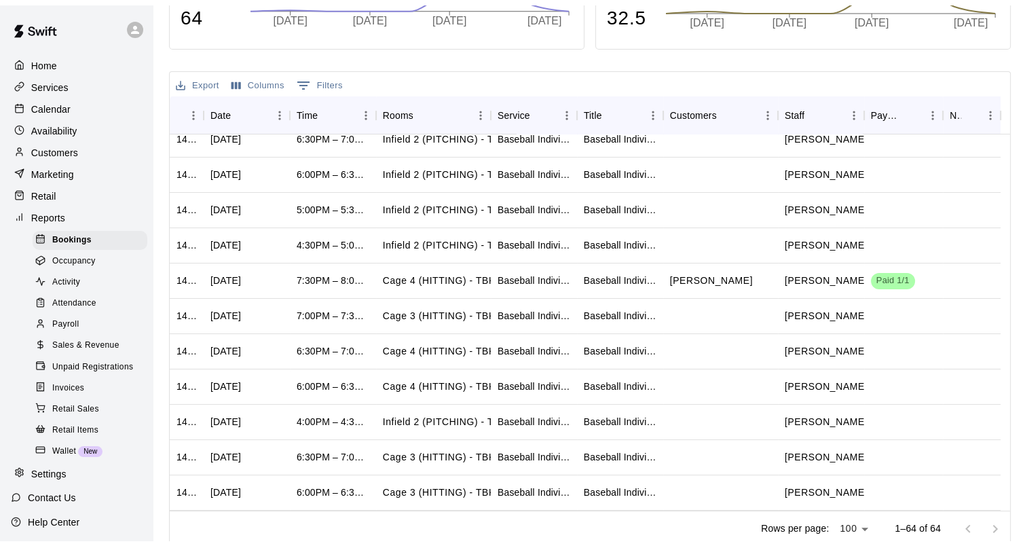
scroll to position [68, 0]
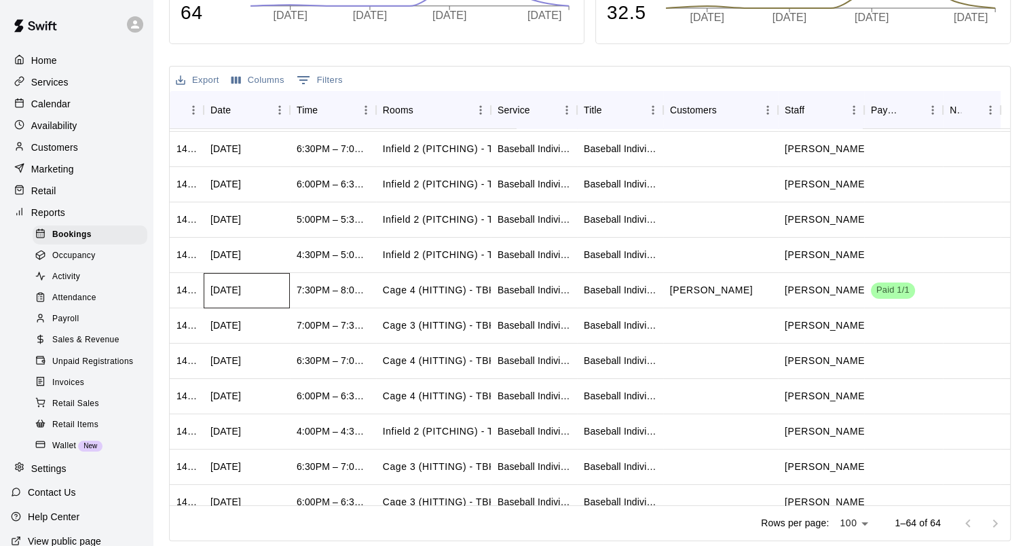
click at [241, 283] on div "[DATE]" at bounding box center [225, 290] width 31 height 14
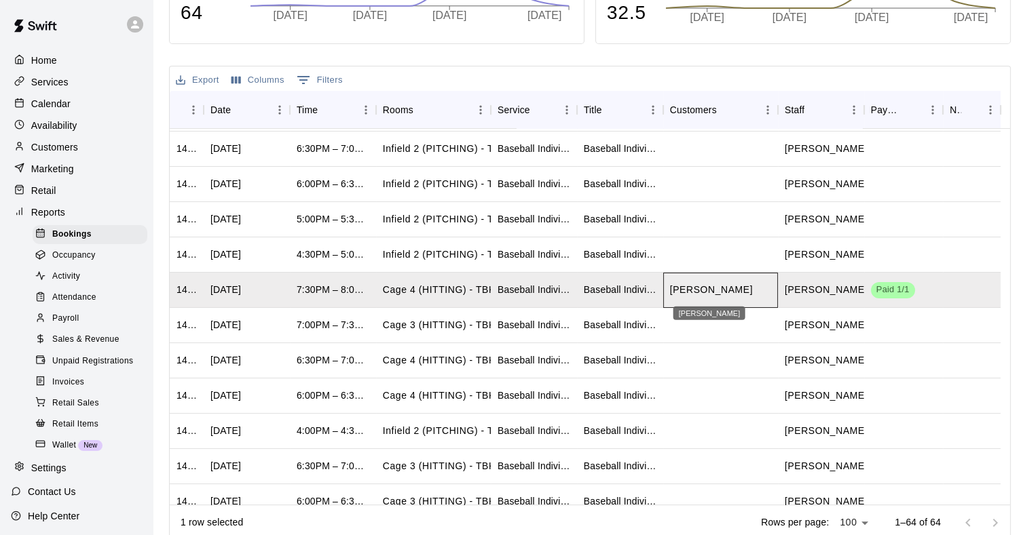
click at [679, 288] on p "[PERSON_NAME]" at bounding box center [711, 290] width 83 height 14
click at [697, 288] on p "[PERSON_NAME]" at bounding box center [711, 290] width 83 height 14
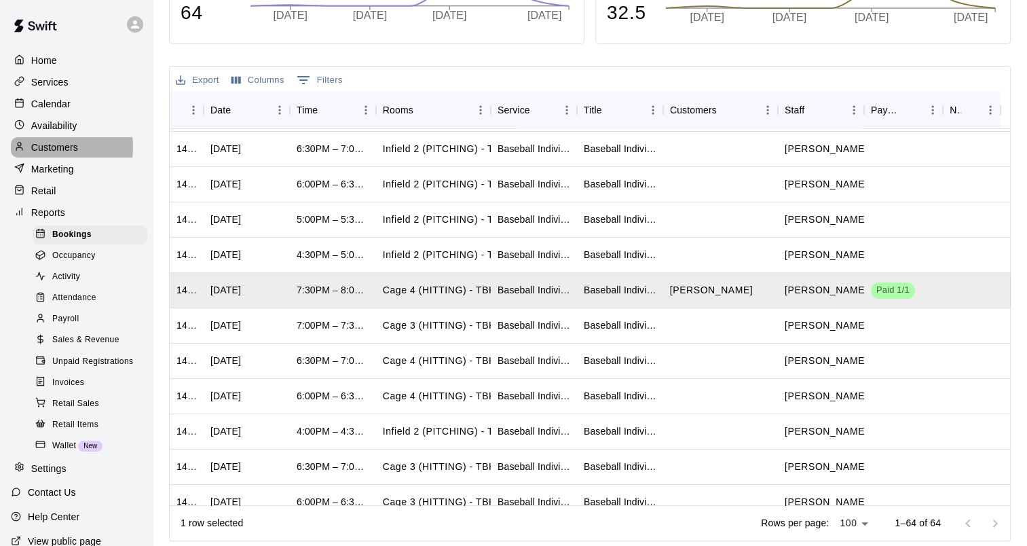
click at [49, 151] on p "Customers" at bounding box center [54, 147] width 47 height 14
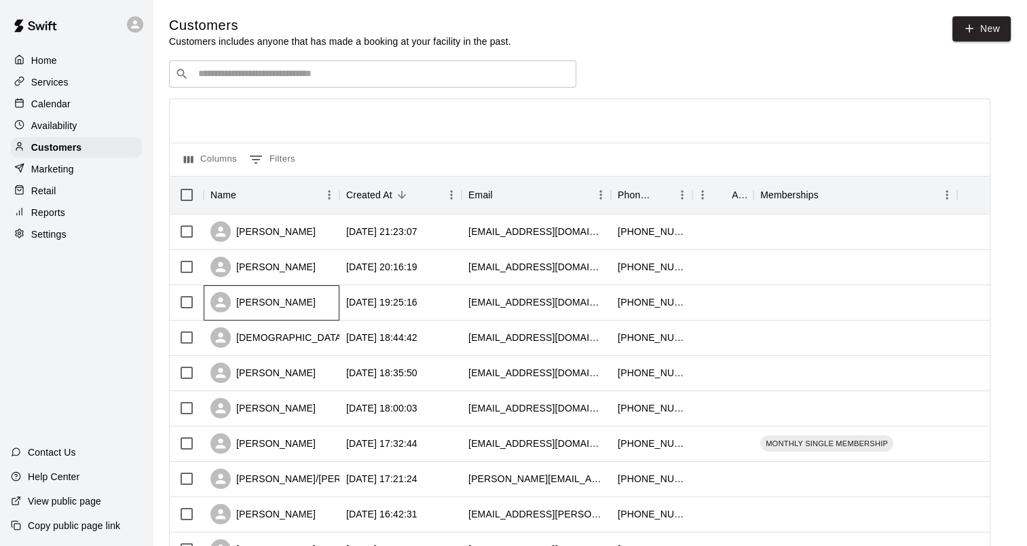
click at [285, 306] on div "[PERSON_NAME]" at bounding box center [262, 302] width 105 height 20
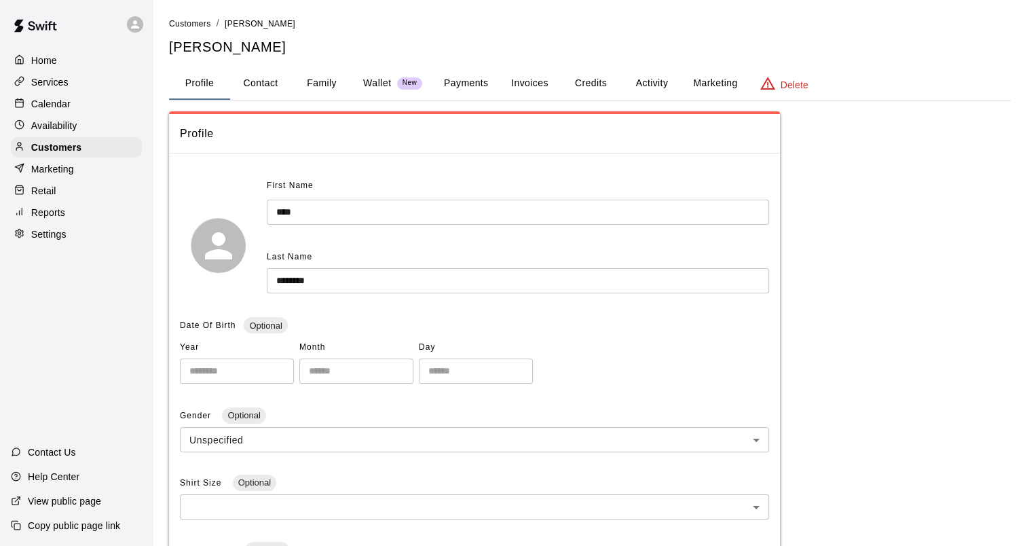
click at [592, 80] on button "Credits" at bounding box center [590, 83] width 61 height 33
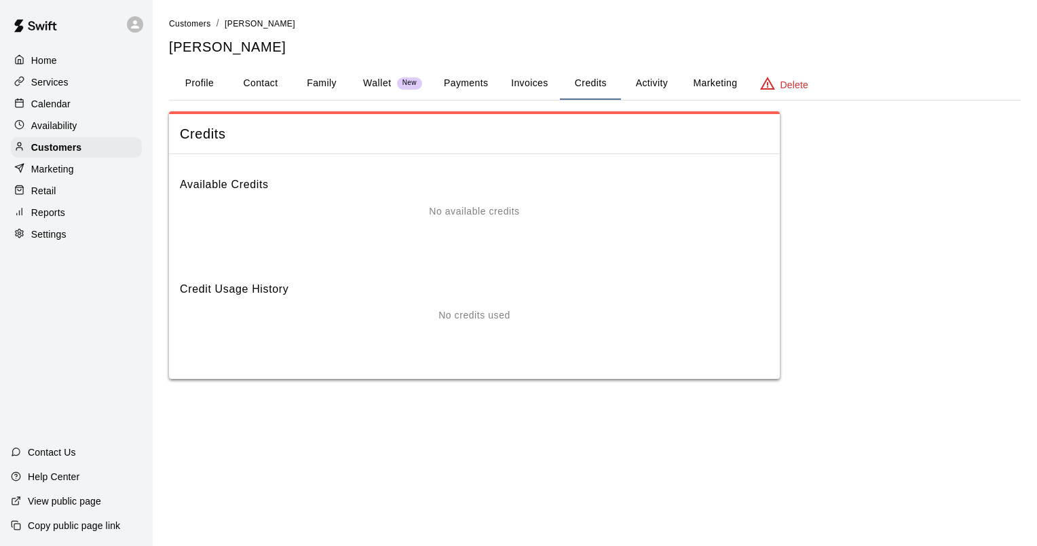
click at [539, 81] on button "Invoices" at bounding box center [529, 83] width 61 height 33
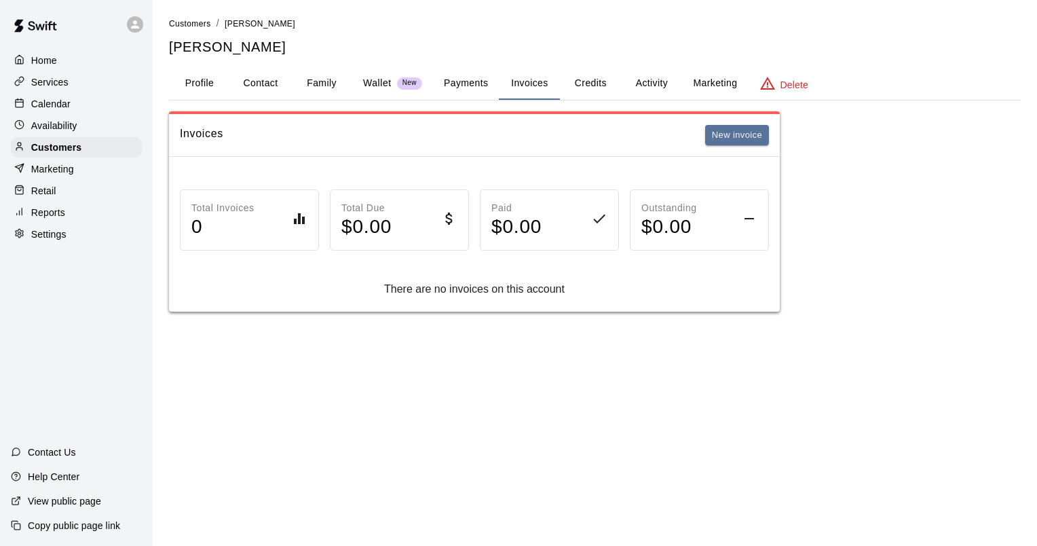
click at [462, 85] on button "Payments" at bounding box center [466, 83] width 66 height 33
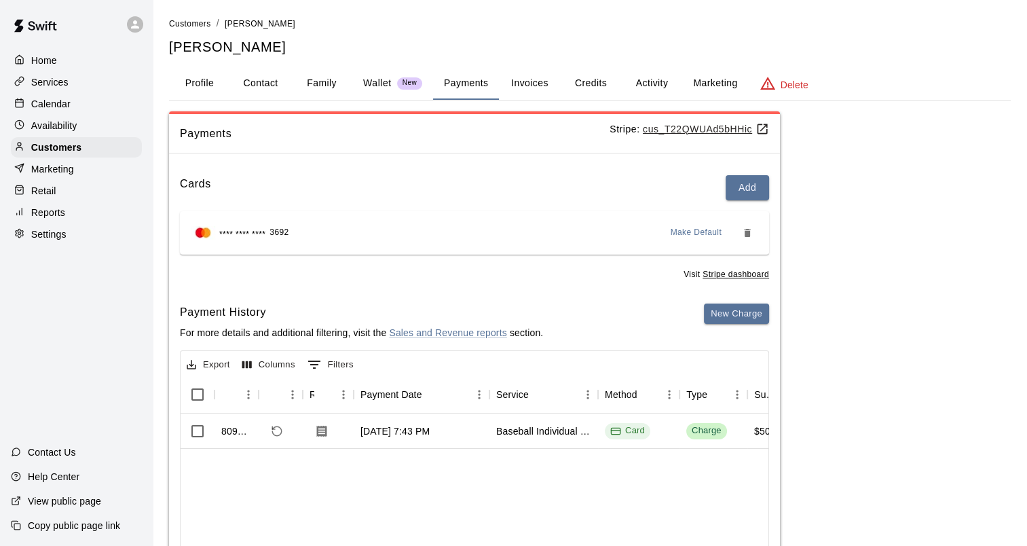
click at [46, 81] on p "Services" at bounding box center [49, 82] width 37 height 14
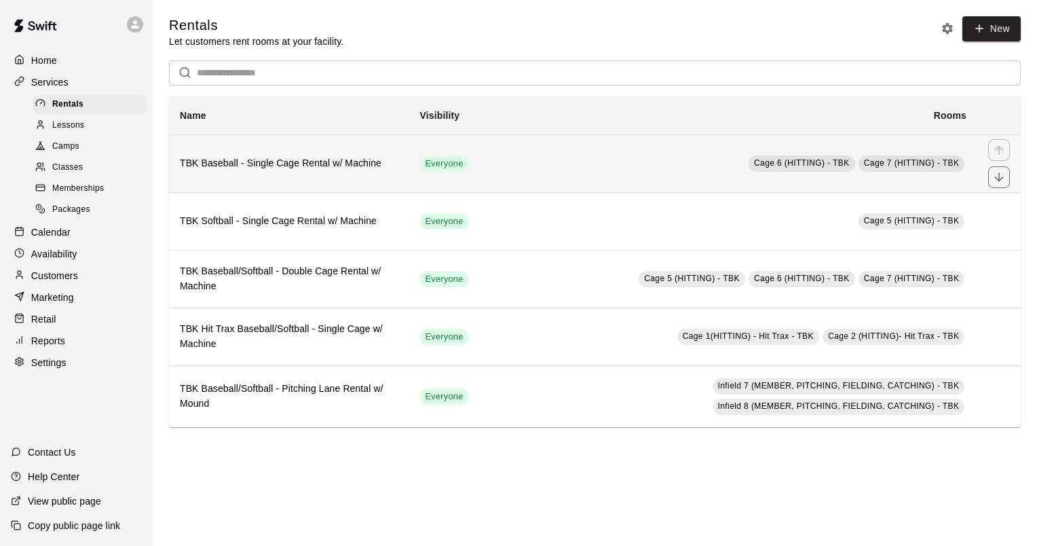
click at [314, 171] on h6 "TBK Baseball - Single Cage Rental w/ Machine" at bounding box center [289, 163] width 218 height 15
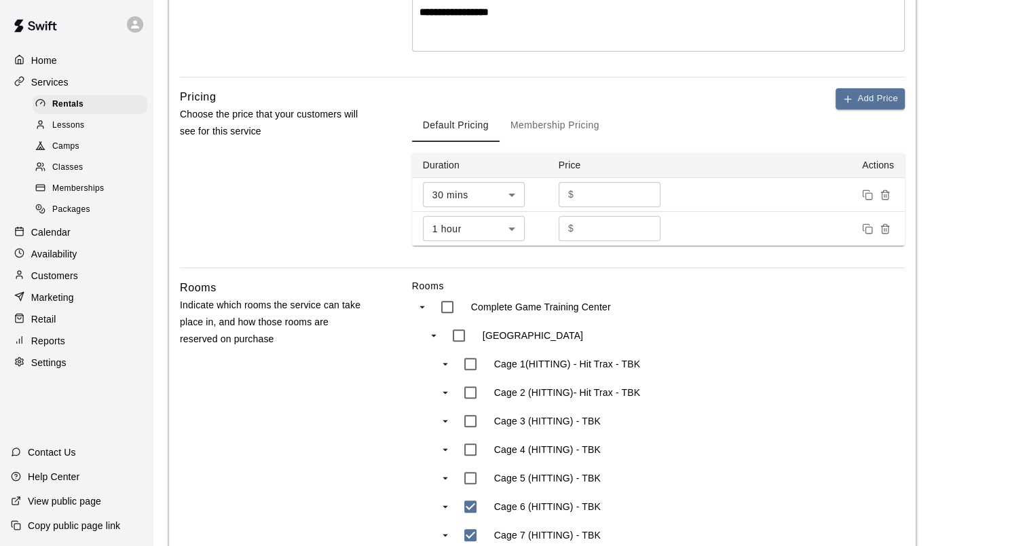
scroll to position [337, 0]
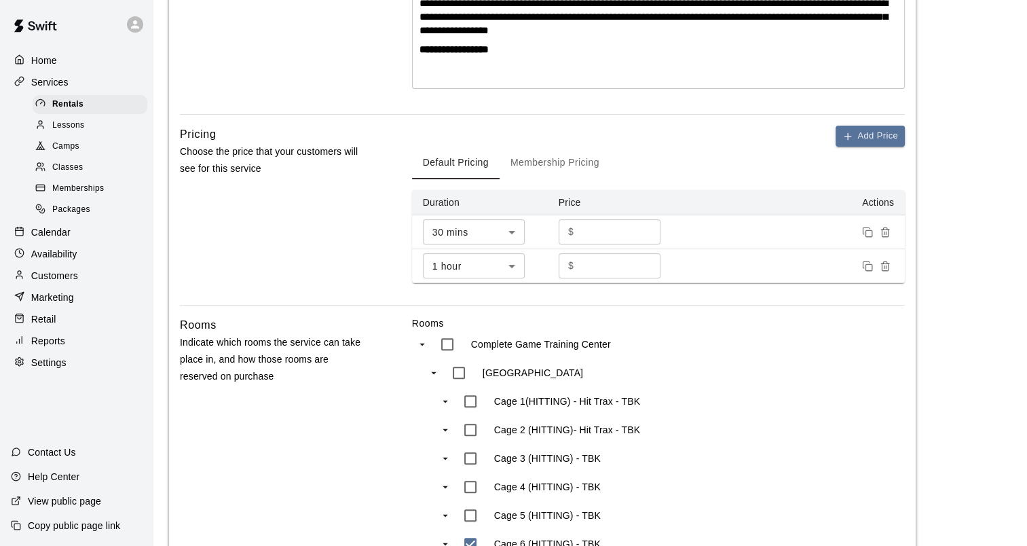
click at [545, 155] on button "Membership Pricing" at bounding box center [554, 163] width 111 height 33
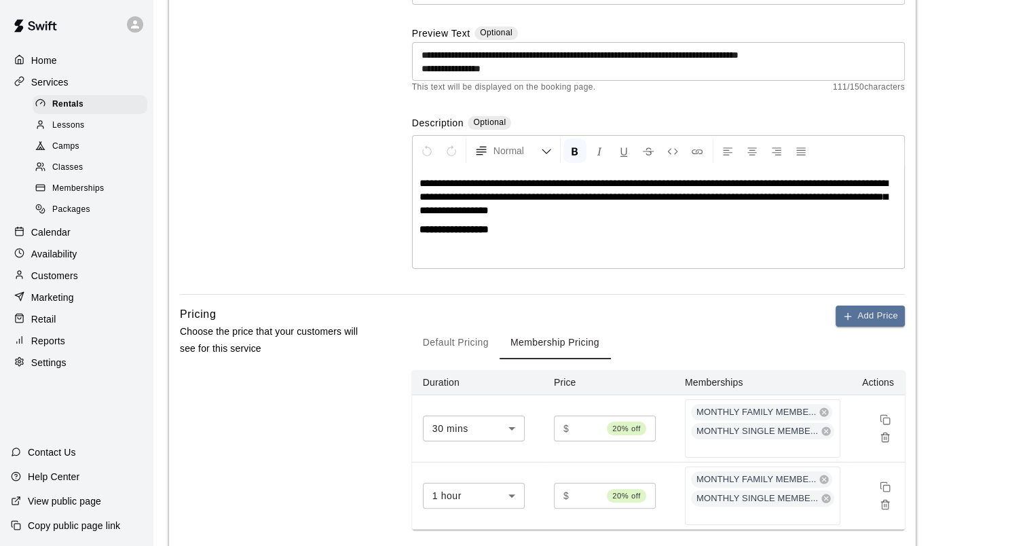
scroll to position [134, 0]
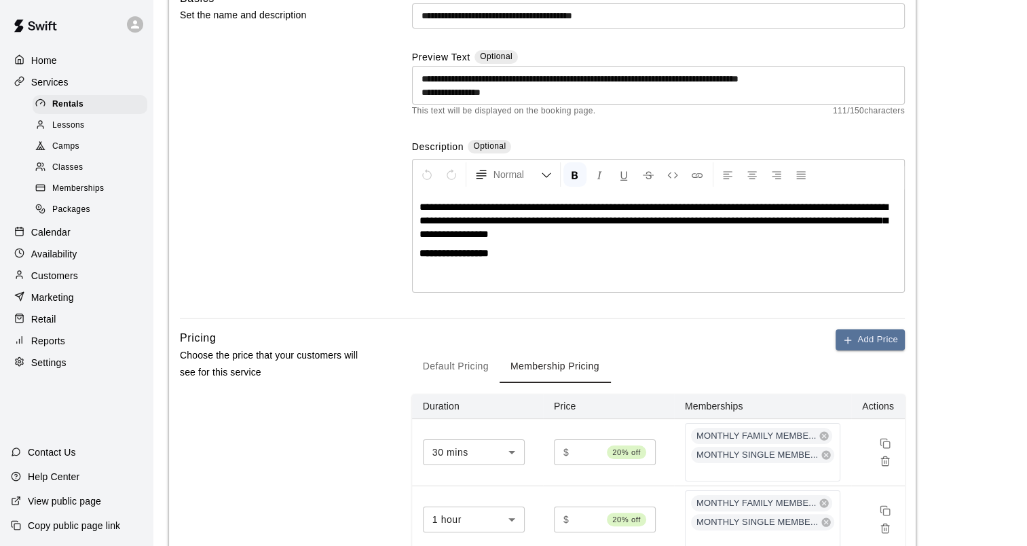
click at [96, 195] on span "Memberships" at bounding box center [78, 189] width 52 height 14
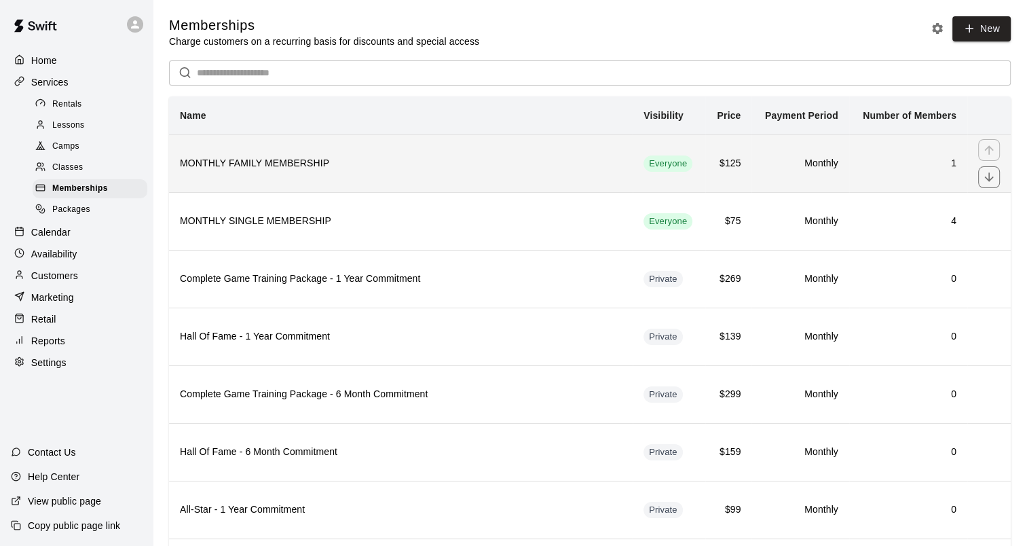
click at [278, 169] on h6 "MONTHLY FAMILY MEMBERSHIP" at bounding box center [401, 163] width 442 height 15
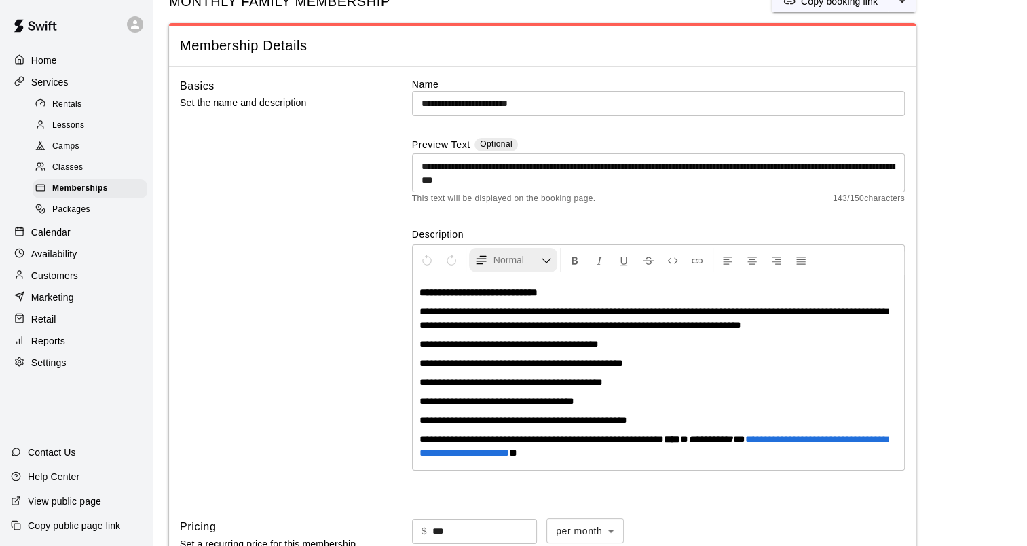
scroll to position [68, 0]
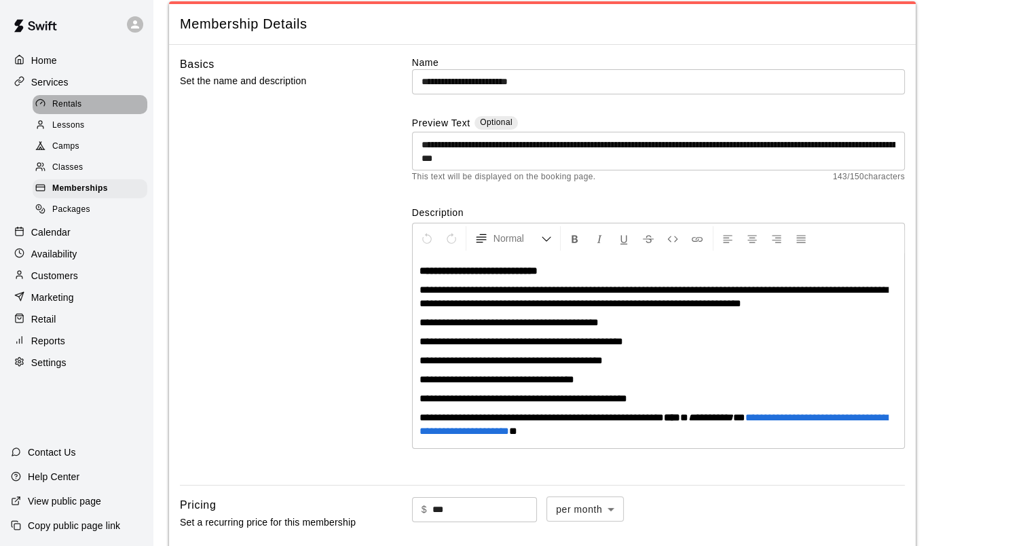
click at [65, 109] on span "Rentals" at bounding box center [67, 105] width 30 height 14
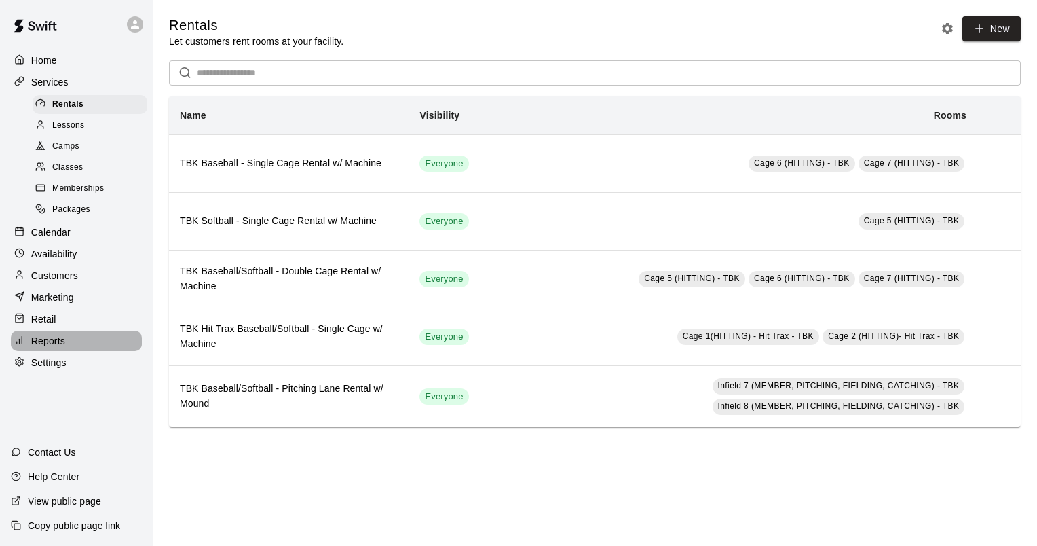
click at [60, 346] on div "Reports" at bounding box center [76, 340] width 131 height 20
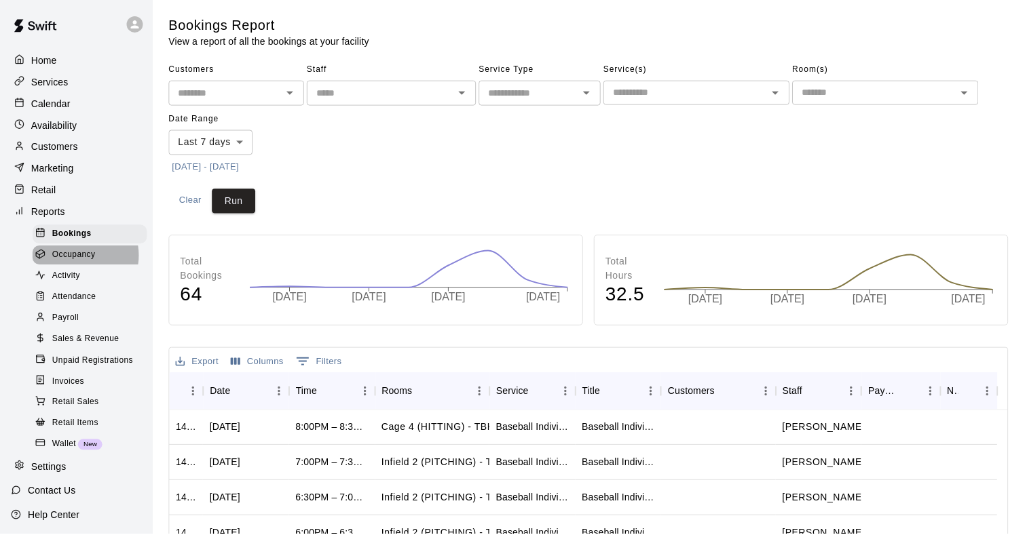
click at [77, 263] on span "Occupancy" at bounding box center [73, 256] width 43 height 14
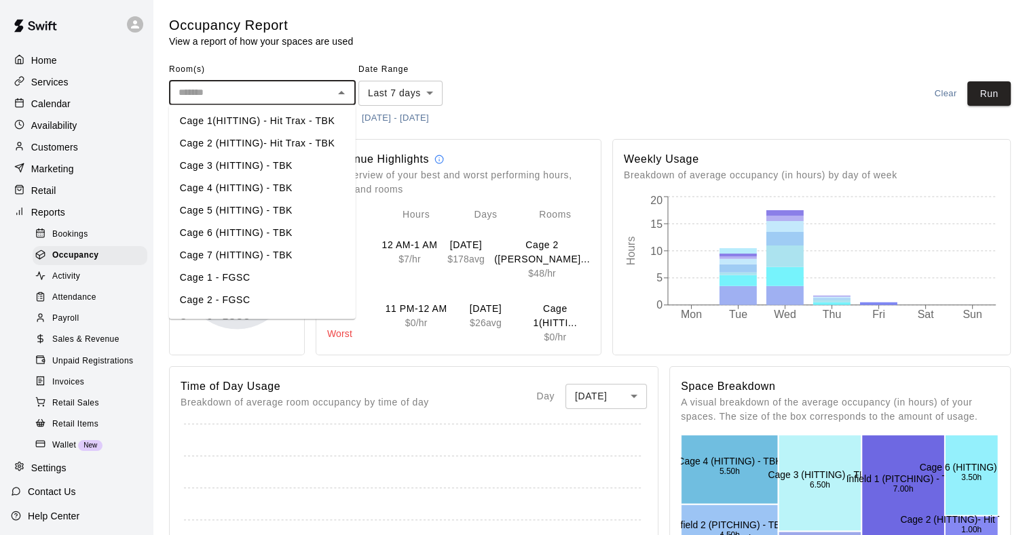
click at [237, 87] on input "text" at bounding box center [251, 92] width 156 height 17
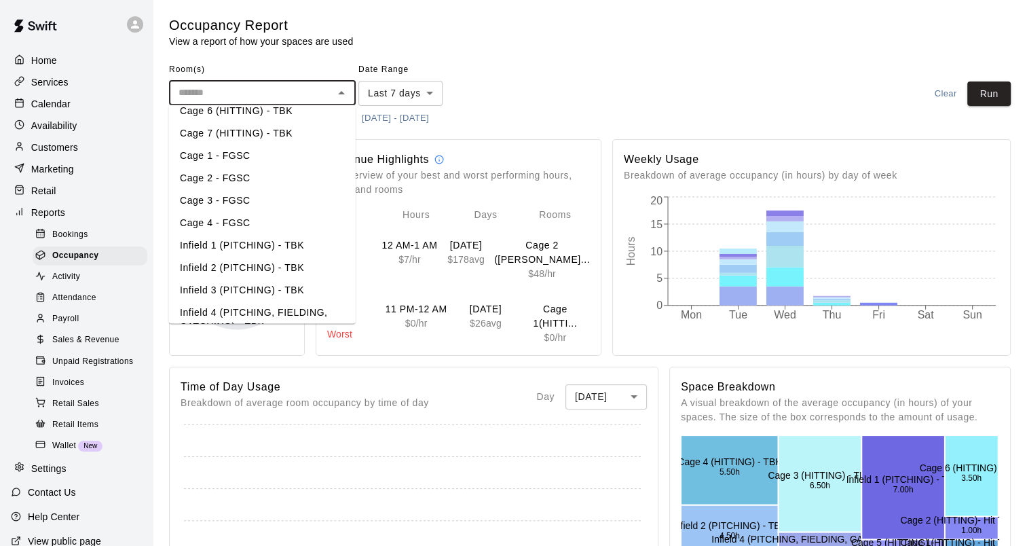
scroll to position [136, 0]
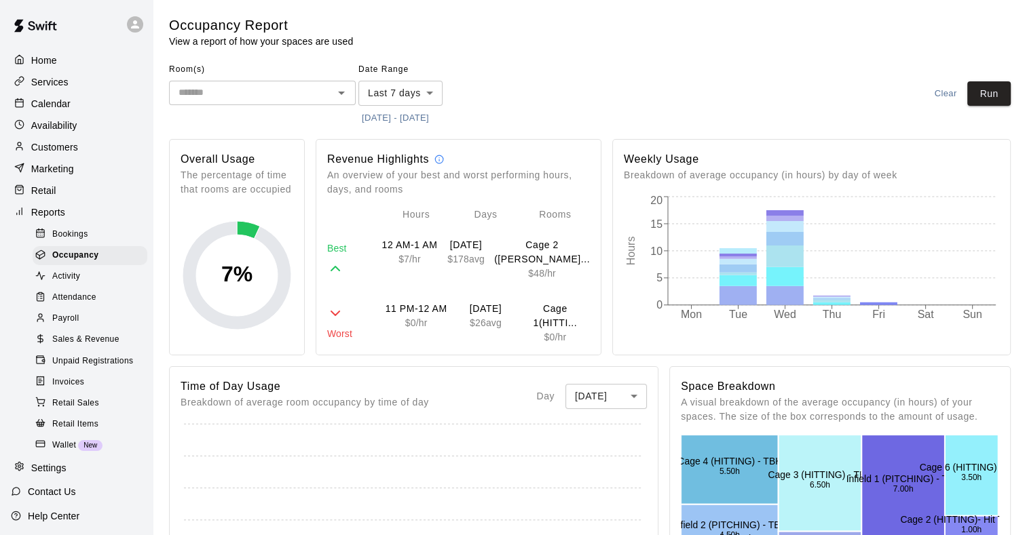
click at [586, 47] on div "Occupancy Report View a report of how your spaces are used" at bounding box center [542, 32] width 746 height 32
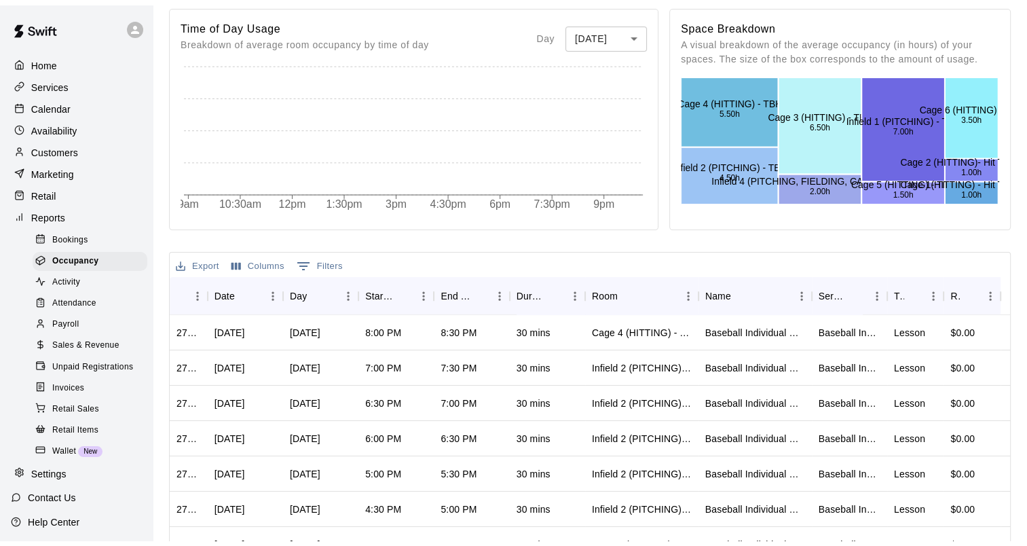
scroll to position [339, 0]
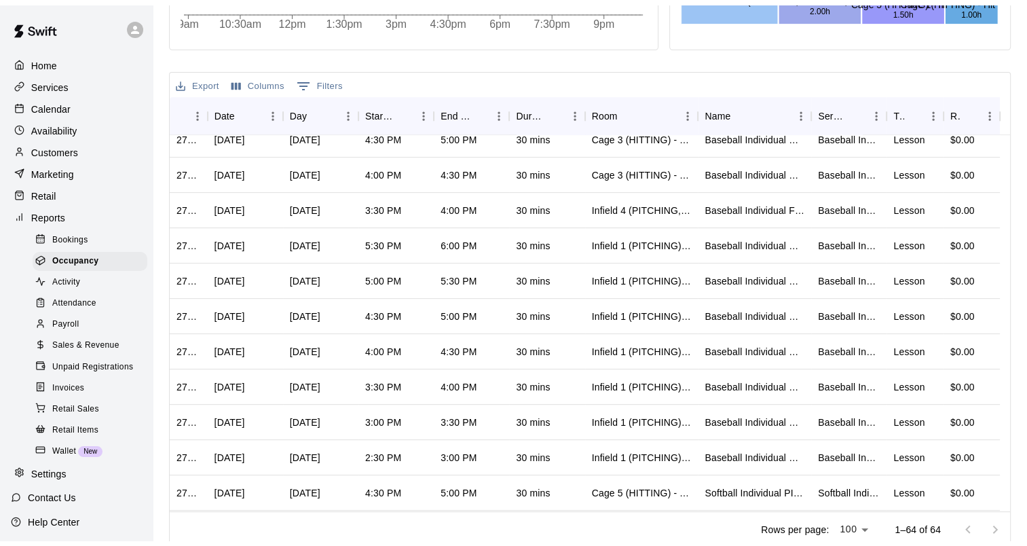
scroll to position [543, 0]
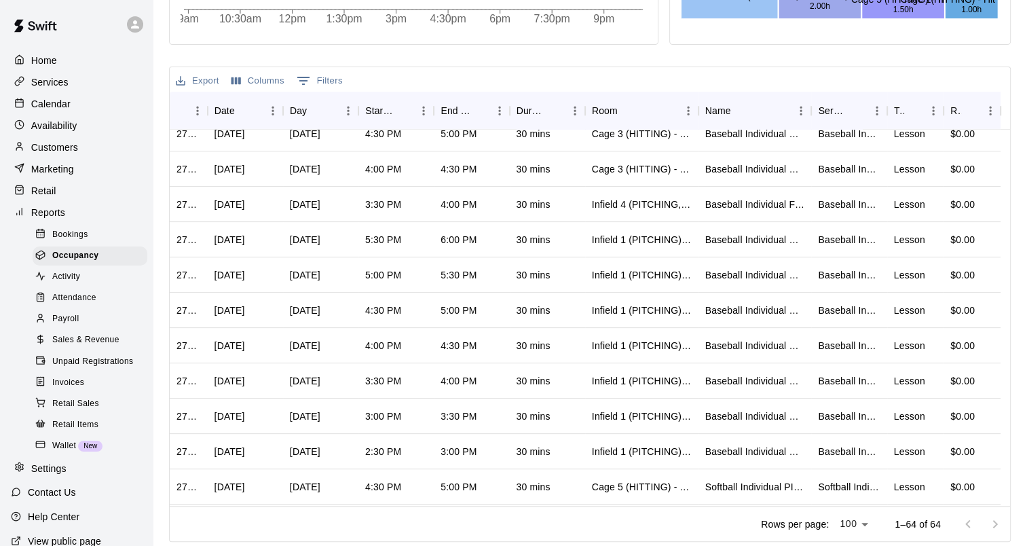
click at [49, 110] on p "Calendar" at bounding box center [50, 104] width 39 height 14
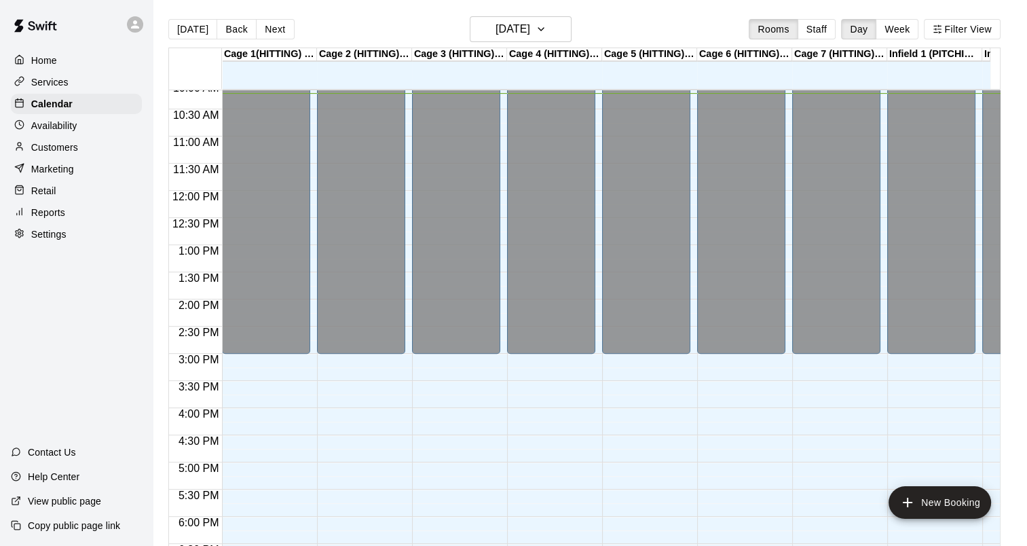
scroll to position [214, 0]
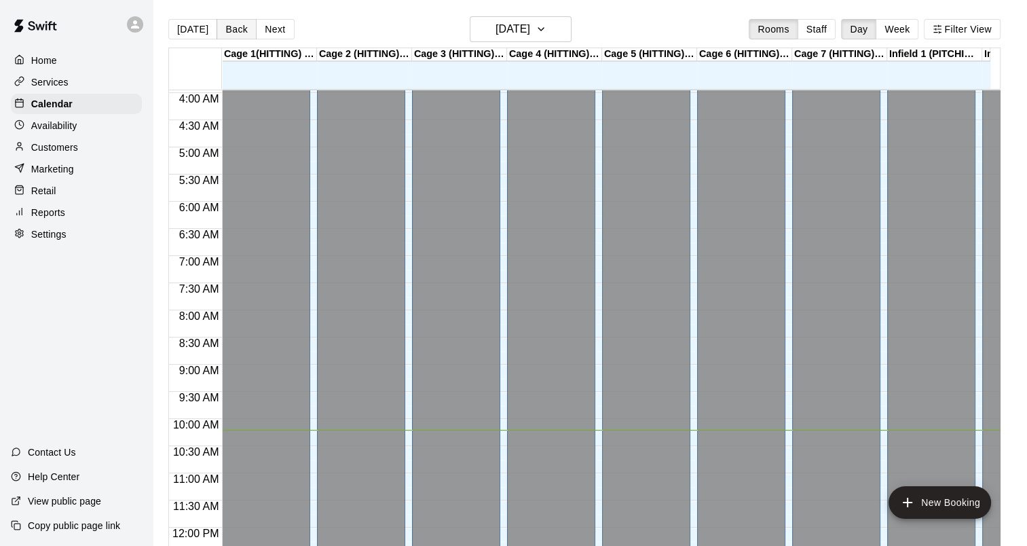
click at [223, 28] on button "Back" at bounding box center [236, 29] width 40 height 20
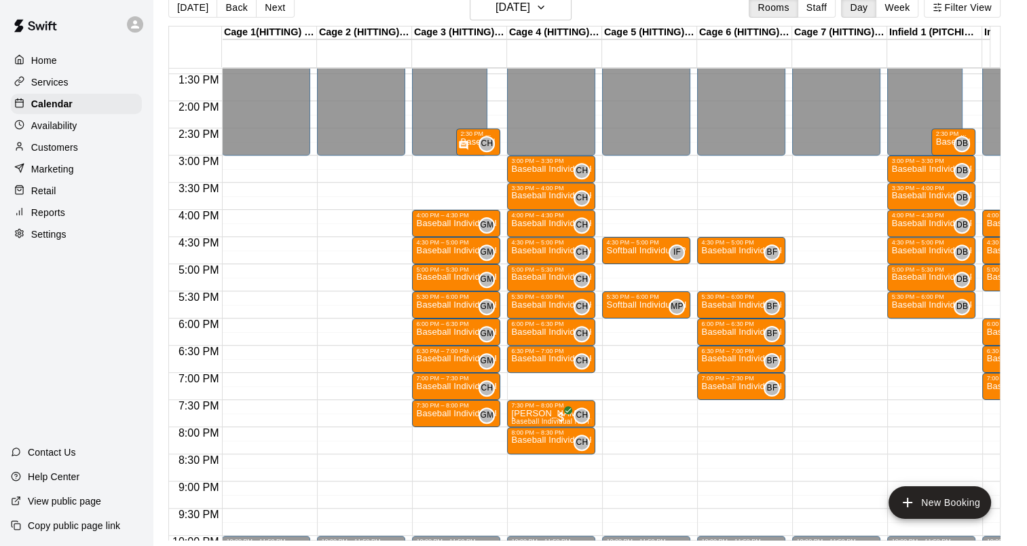
scroll to position [0, 0]
